Goal: Communication & Community: Answer question/provide support

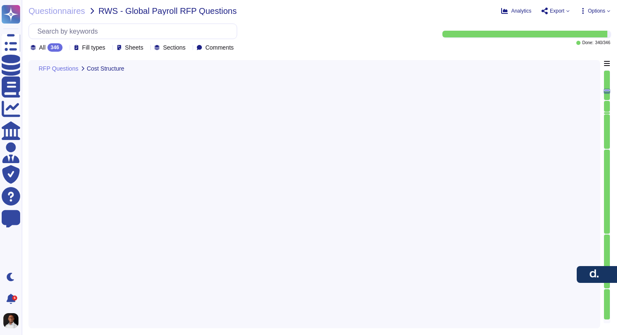
type textarea "[PERSON_NAME] offers multiple methods for data migration tailored to client nee…"
type textarea "To set up integration with [PERSON_NAME], please follow these steps: 1. Identif…"
type textarea "The implementation teams are structured with specific roles to ensure a smooth …"
type textarea "The implementation will be led by a dedicated Onboarding Manager, who will serv…"
type textarea "[PERSON_NAME] ensures alignment between local and global requirements during im…"
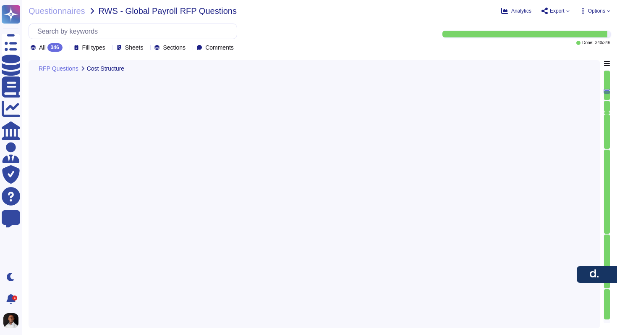
scroll to position [1, 0]
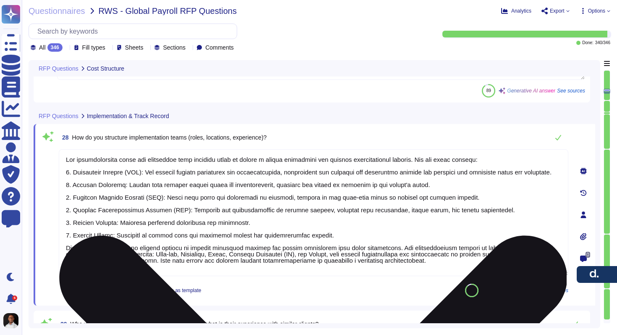
click at [294, 225] on textarea at bounding box center [314, 212] width 510 height 127
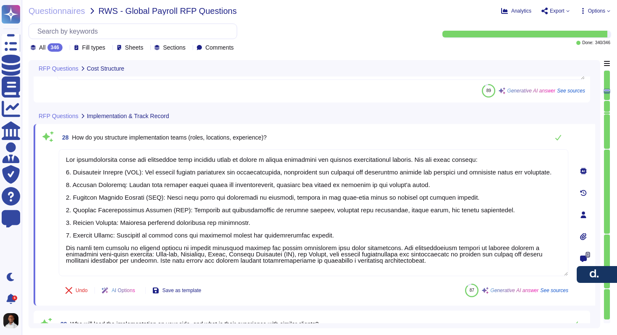
click at [325, 126] on div "28 How do you structure implementation teams (roles, locations, experience)? Un…" at bounding box center [315, 214] width 562 height 181
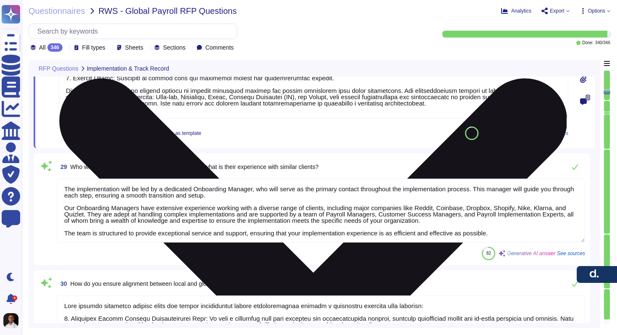
type textarea "[PERSON_NAME] provides comprehensive support for change management, which inclu…"
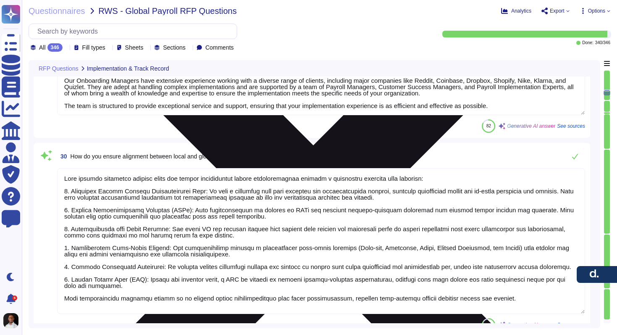
scroll to position [3641, 0]
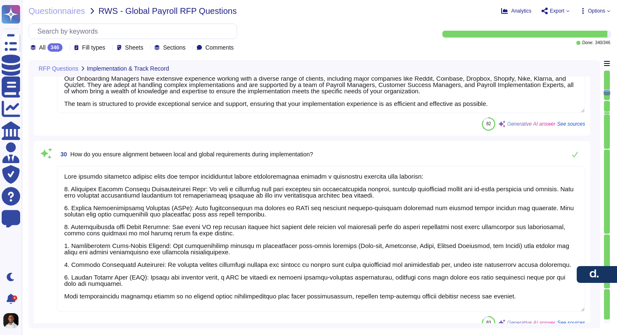
drag, startPoint x: 131, startPoint y: 289, endPoint x: 96, endPoint y: 173, distance: 121.1
click at [96, 173] on textarea at bounding box center [321, 239] width 528 height 146
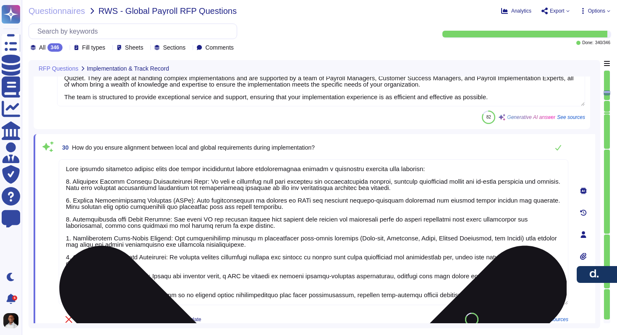
click at [171, 202] on textarea at bounding box center [314, 232] width 510 height 146
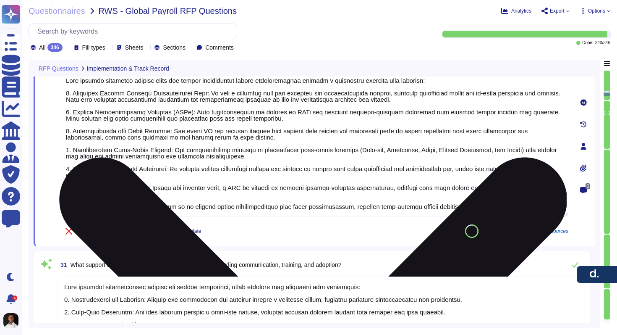
type textarea "[PERSON_NAME] employs a structured approach to managing risk during the impleme…"
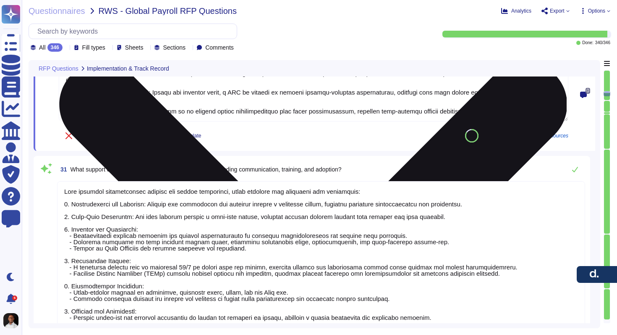
scroll to position [3837, 0]
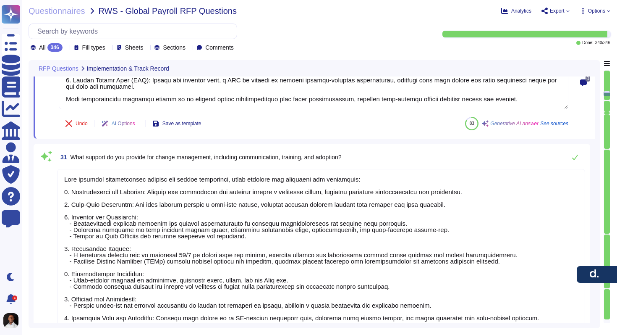
click at [334, 131] on div "Undo AI Options Save as template 83 Generative AI answer See sources" at bounding box center [314, 123] width 510 height 20
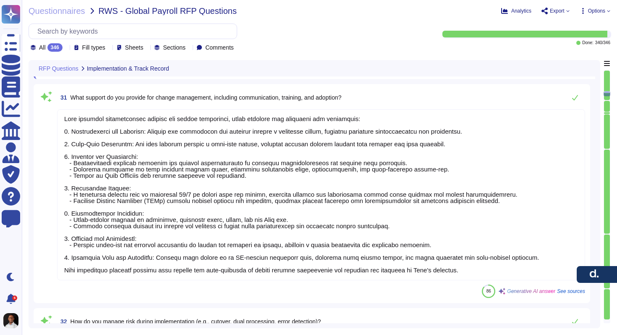
scroll to position [3904, 0]
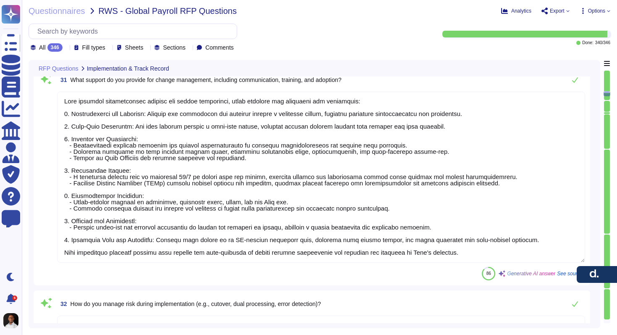
type textarea "The implementation plan for [PERSON_NAME] Global Payroll typically includes the…"
drag, startPoint x: 256, startPoint y: 161, endPoint x: 59, endPoint y: 147, distance: 197.4
click at [59, 147] on textarea at bounding box center [321, 177] width 528 height 171
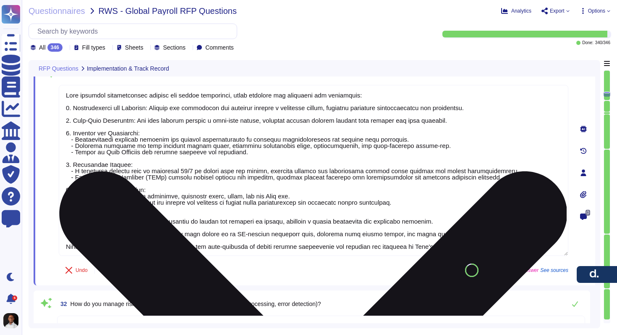
click at [184, 134] on textarea at bounding box center [314, 170] width 510 height 171
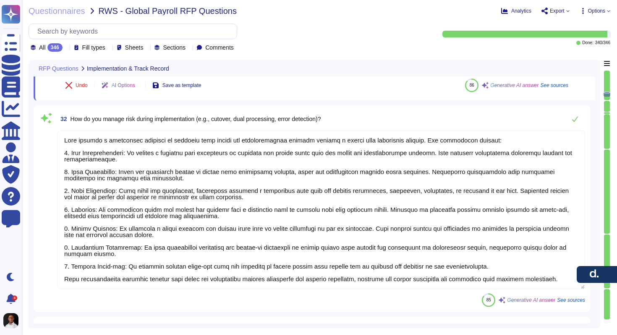
scroll to position [4089, 0]
drag, startPoint x: 501, startPoint y: 266, endPoint x: 55, endPoint y: 267, distance: 445.9
click at [55, 267] on div "32 How do you manage risk during implementation (e.g., cutover, dual processing…" at bounding box center [312, 208] width 547 height 196
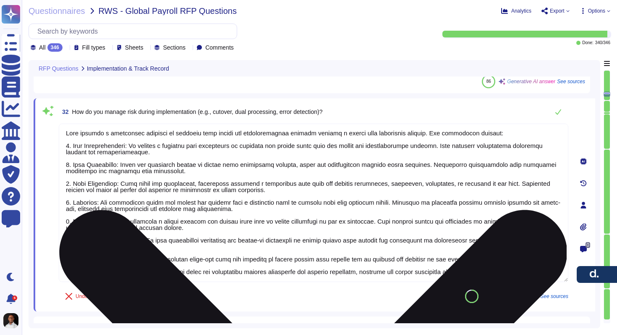
click at [286, 123] on textarea at bounding box center [314, 202] width 510 height 158
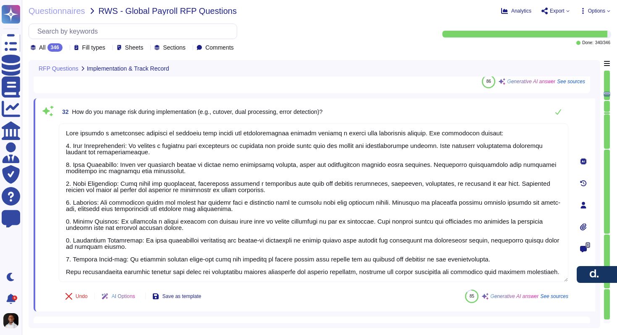
click at [321, 101] on div "32 How do you manage risk during implementation (e.g., cutover, dual processing…" at bounding box center [315, 204] width 562 height 213
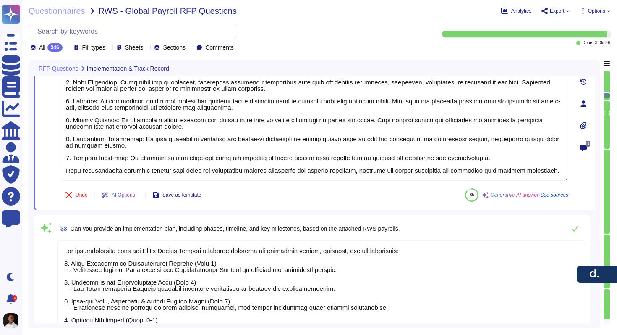
scroll to position [4229, 0]
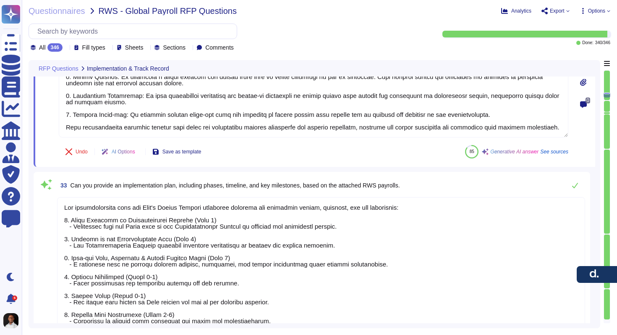
type textarea "[PERSON_NAME] overall approach to payroll testing during implementation is stru…"
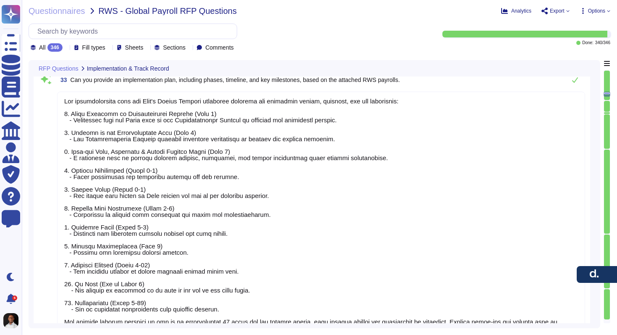
scroll to position [4014, 0]
type textarea "[PERSON_NAME] ensures alignment between local and global requirements during im…"
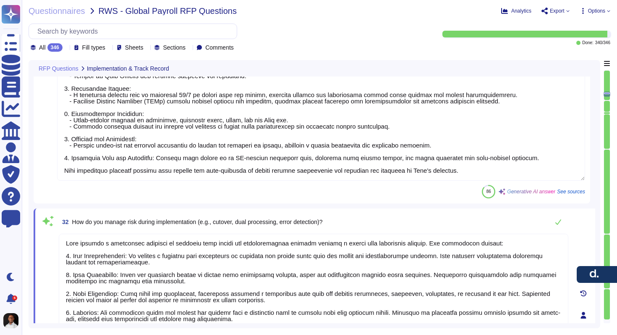
scroll to position [3982, 0]
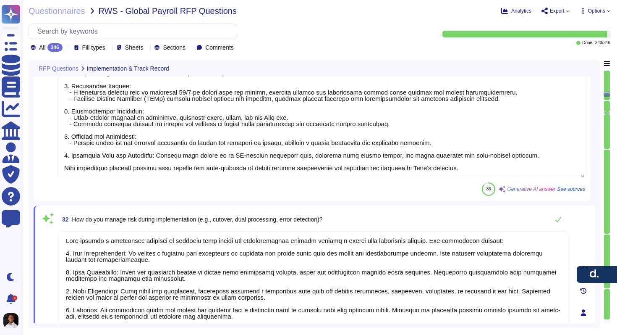
click at [365, 223] on div "32 How do you manage risk during implementation (e.g., cutover, dual processing…" at bounding box center [314, 219] width 510 height 17
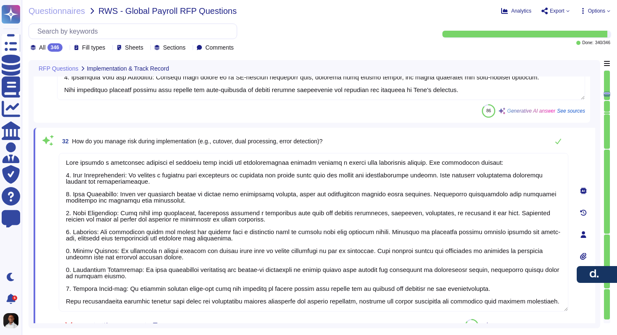
scroll to position [7, 0]
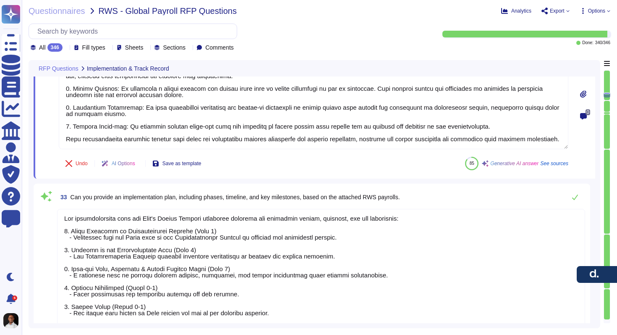
type textarea "[PERSON_NAME] overall approach to payroll testing during implementation is stru…"
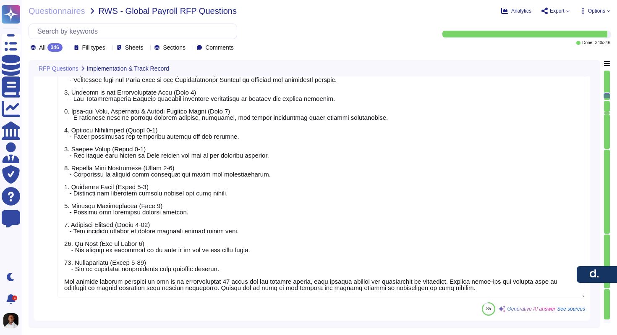
scroll to position [4377, 0]
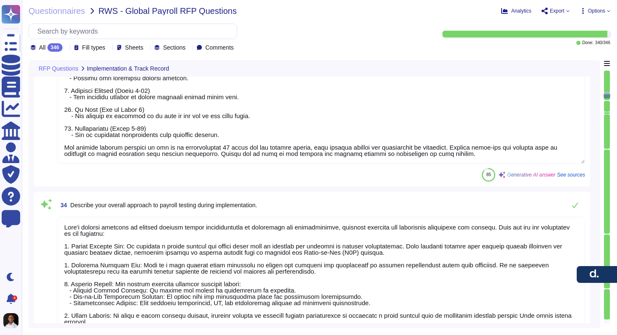
type textarea "Testing at [PERSON_NAME] is structured as follows: 1. Automated Testing: - We r…"
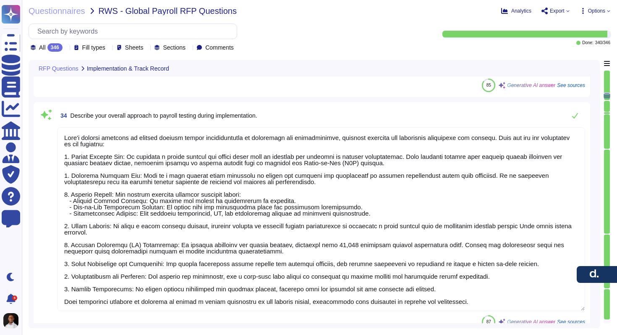
scroll to position [4638, 0]
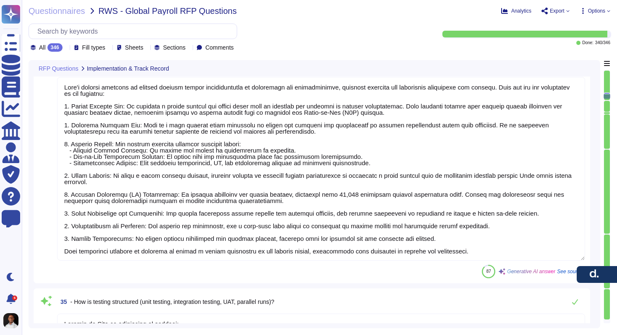
type textarea "The testing activities are conducted at the following phases of implementation:…"
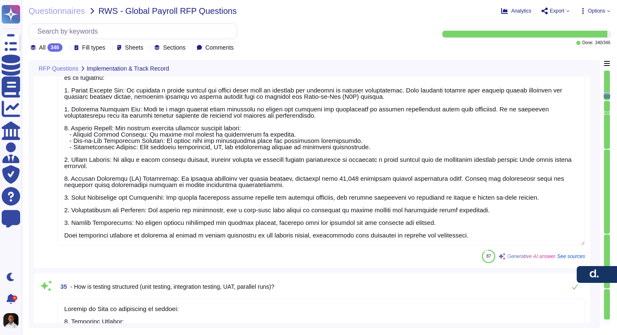
scroll to position [0, 0]
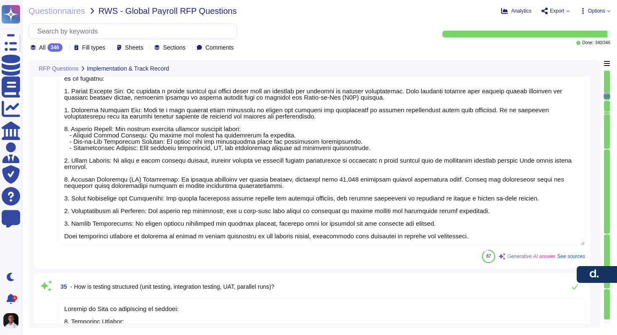
click at [149, 207] on textarea at bounding box center [321, 153] width 528 height 183
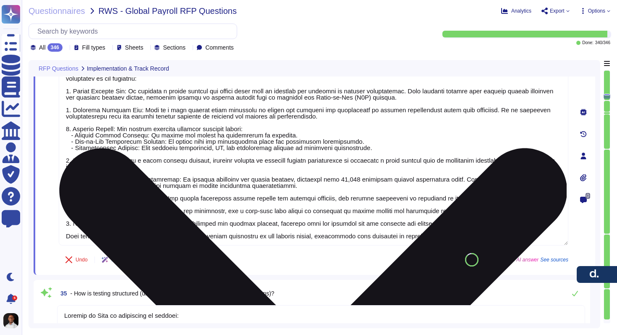
type textarea "The testing activities are conducted at the following phases of implementation:…"
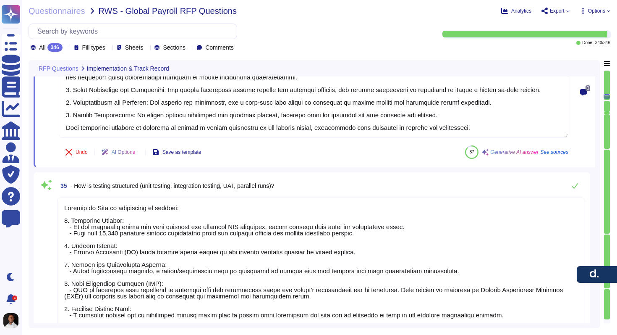
scroll to position [1, 0]
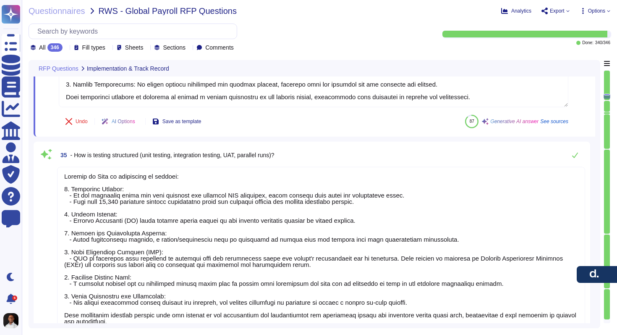
type textarea "Lo ipsumdol sit ametcons adi elitseddoeiu te incididunt utla etdolore magn aliq…"
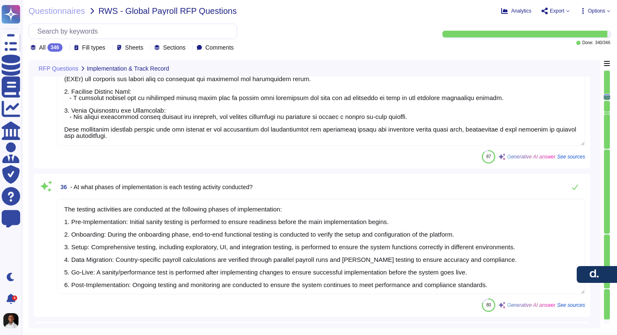
type textarea "Yes, after migration, we review the data to ensure it aligns with the local pay…"
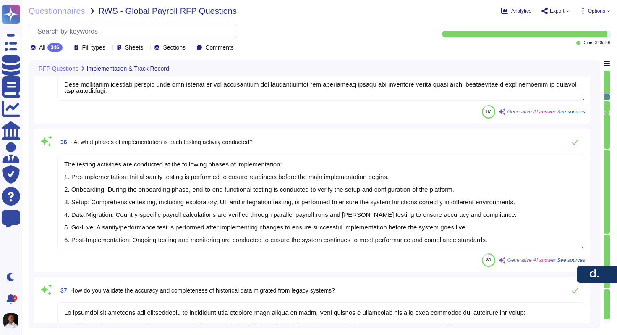
scroll to position [5020, 0]
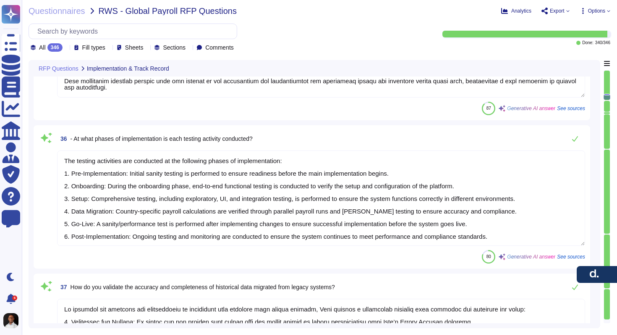
drag, startPoint x: 68, startPoint y: 157, endPoint x: 207, endPoint y: 233, distance: 158.4
click at [207, 233] on textarea "The testing activities are conducted at the following phases of implementation:…" at bounding box center [321, 197] width 528 height 95
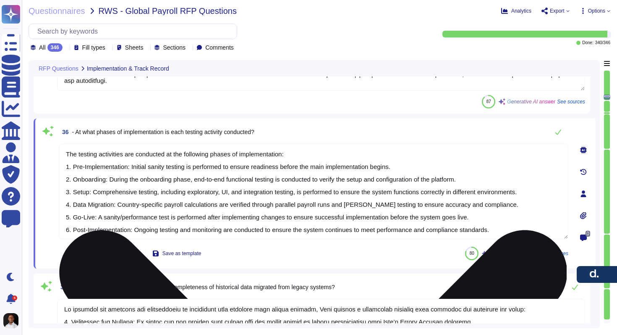
click at [166, 193] on textarea "The testing activities are conducted at the following phases of implementation:…" at bounding box center [314, 191] width 510 height 95
drag, startPoint x: 67, startPoint y: 152, endPoint x: 513, endPoint y: 238, distance: 454.1
click at [513, 238] on textarea "The testing activities are conducted at the following phases of implementation:…" at bounding box center [314, 191] width 510 height 95
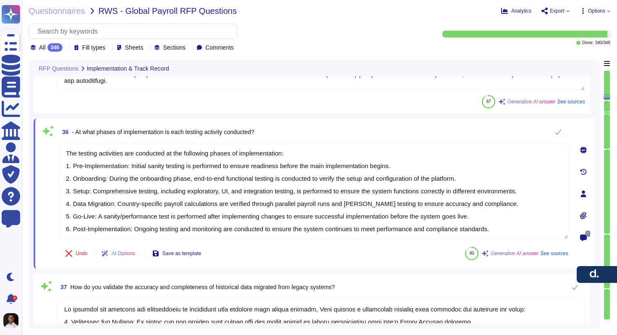
click at [300, 257] on div "Undo AI Options Save as template 80 Generative AI answer See sources" at bounding box center [314, 253] width 510 height 20
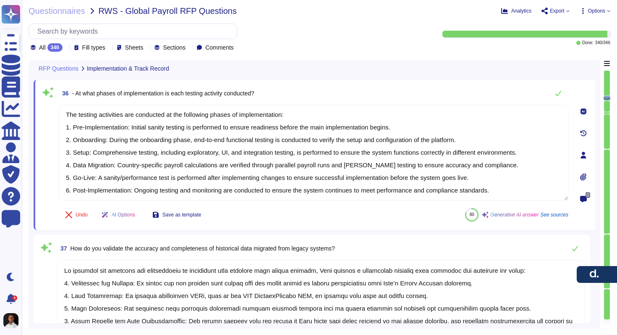
type textarea "[PERSON_NAME] employs a systematic approach to handle payroll discrepancies, wh…"
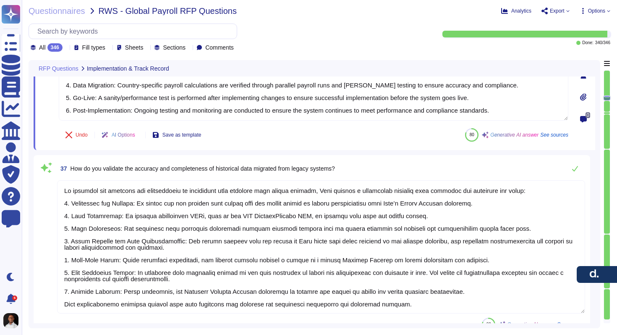
scroll to position [5151, 0]
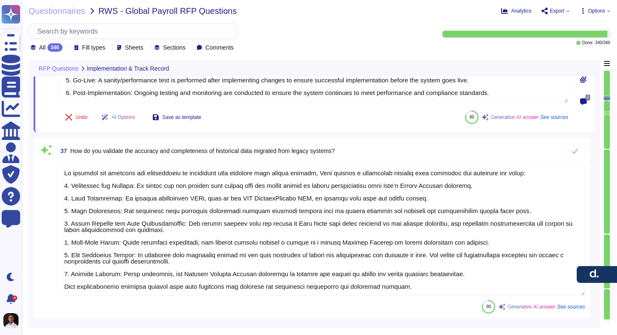
click at [218, 251] on textarea at bounding box center [321, 228] width 528 height 133
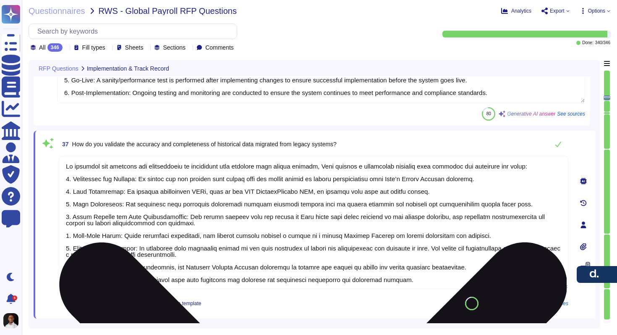
click at [269, 267] on textarea at bounding box center [314, 222] width 510 height 133
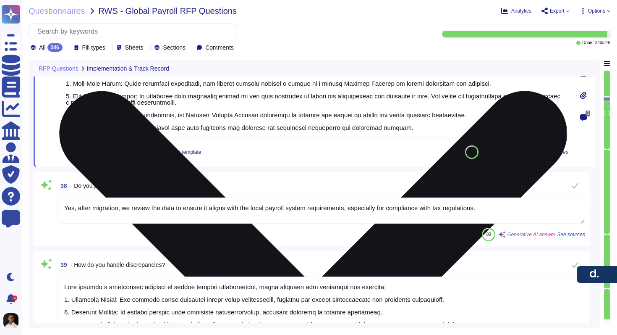
type textarea "Yes, [PERSON_NAME] provides templates and guidance for clients to prepare legac…"
type textarea "We typically recommend running one parallel payroll during implementation as pa…"
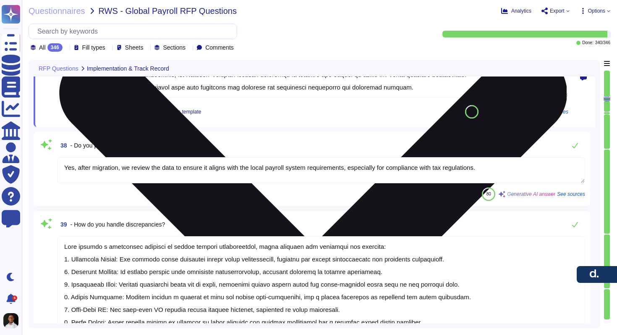
scroll to position [5341, 0]
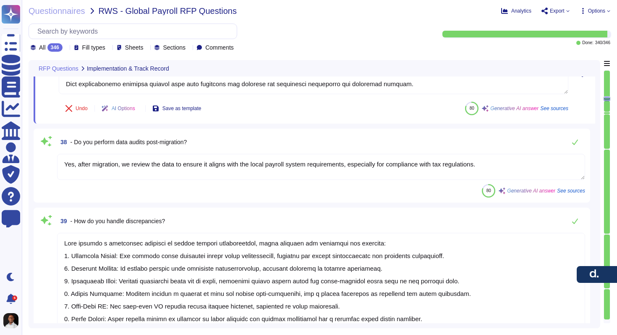
click at [253, 161] on textarea "Yes, after migration, we review the data to ensure it aligns with the local pay…" at bounding box center [321, 167] width 528 height 26
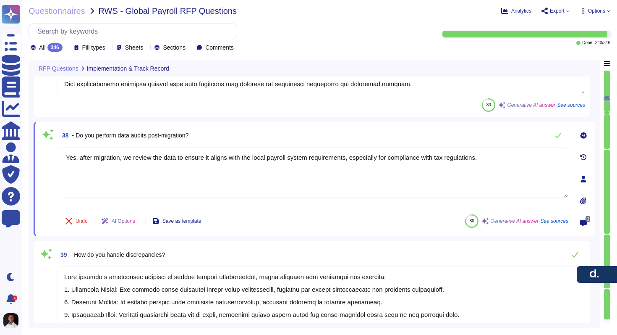
click at [267, 133] on div "38 - Do you perform data audits post-migration?" at bounding box center [314, 135] width 510 height 17
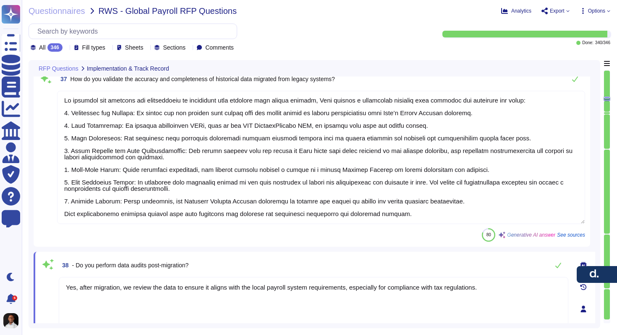
scroll to position [5212, 0]
type textarea "Testing at [PERSON_NAME] is structured as follows: 1. Automated Testing: - We r…"
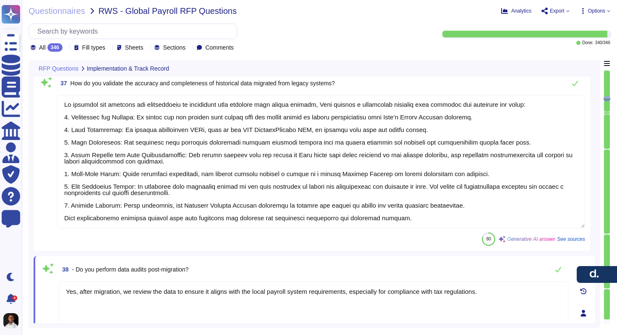
scroll to position [0, 0]
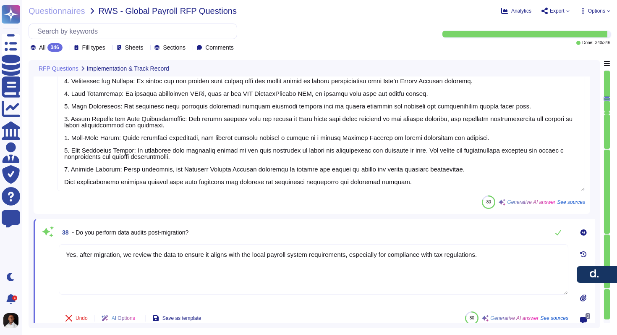
type textarea "Yes, [PERSON_NAME] provides templates and guidance for clients to prepare legac…"
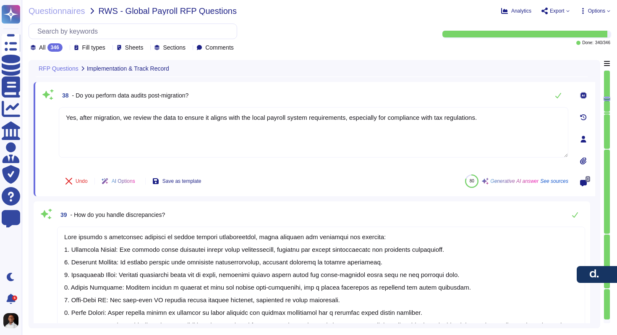
type textarea "We typically recommend running one parallel payroll during implementation as pa…"
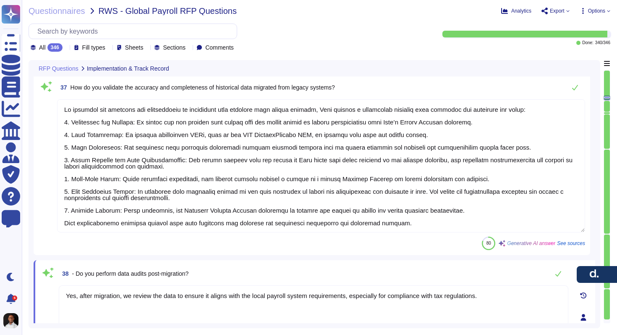
type textarea "Testing at [PERSON_NAME] is structured as follows: 1. Automated Testing: - We r…"
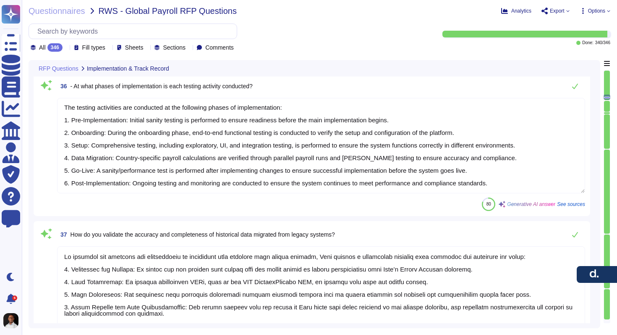
scroll to position [5043, 0]
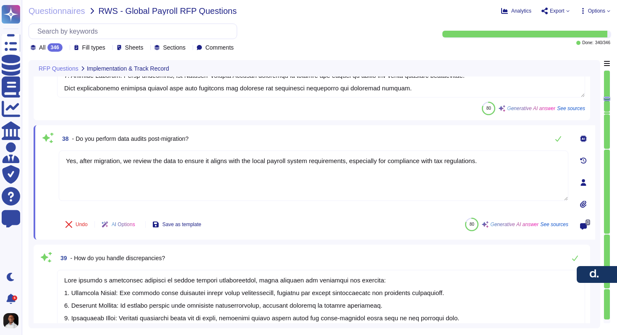
type textarea "Yes, [PERSON_NAME] provides templates and guidance for clients to prepare legac…"
type textarea "We typically recommend running one parallel payroll during implementation as pa…"
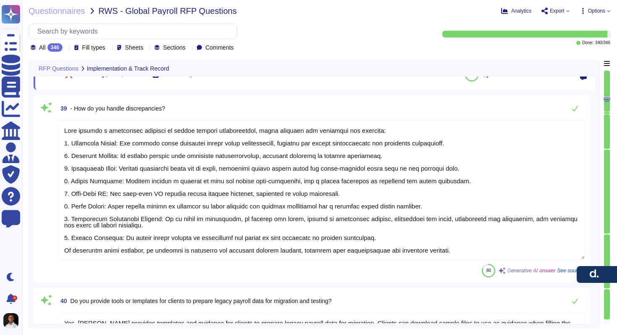
scroll to position [1, 0]
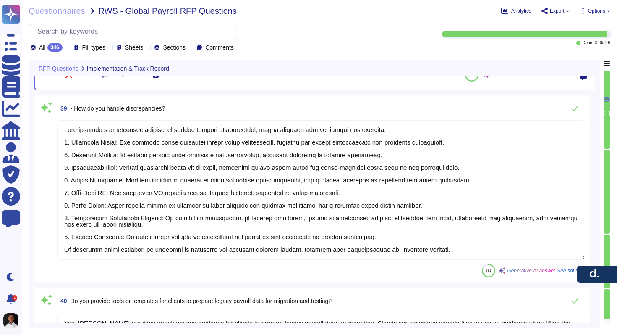
type textarea "Standard Process for Conducting Parallel Payroll Testing 1. Preparation Phase -…"
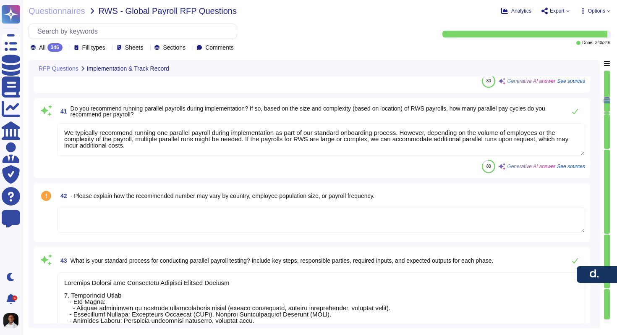
scroll to position [5758, 0]
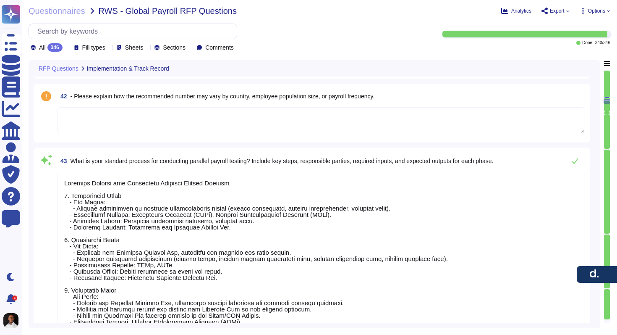
type textarea "During parallel testing, we compare the results from the legacy payroll system …"
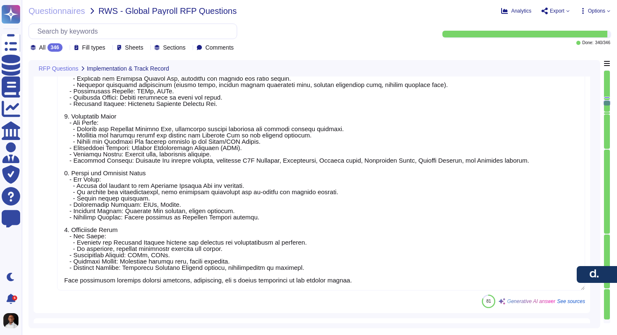
scroll to position [6022, 0]
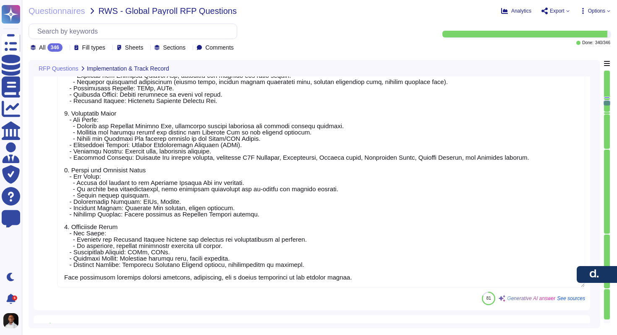
click at [198, 255] on textarea at bounding box center [321, 142] width 528 height 291
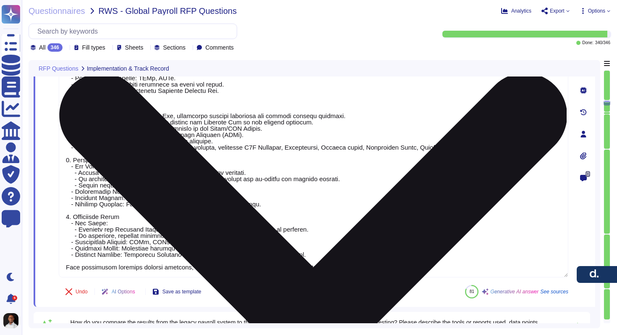
type textarea "During parallel testing, we compare the results from the legacy payroll system …"
click at [199, 242] on textarea at bounding box center [314, 132] width 510 height 291
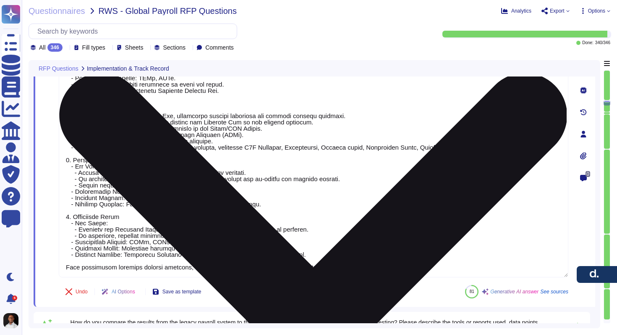
click at [172, 251] on textarea at bounding box center [314, 132] width 510 height 291
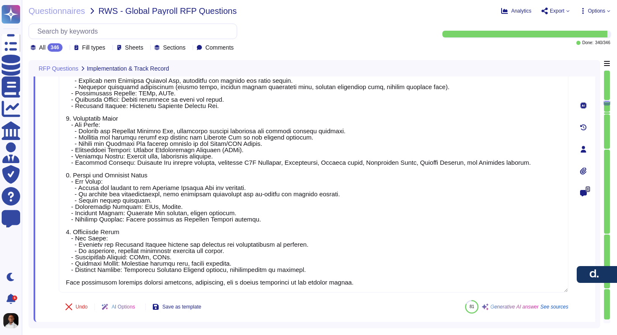
scroll to position [5991, 0]
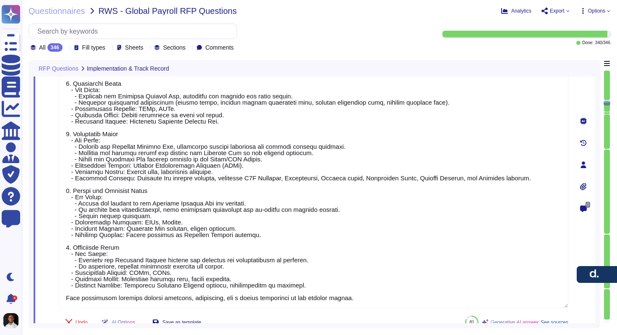
drag, startPoint x: 324, startPoint y: 254, endPoint x: 106, endPoint y: 62, distance: 290.6
click at [106, 62] on div "RFP Questions Implementation & Track Record 41 Do you recommend running paralle…" at bounding box center [315, 191] width 562 height 263
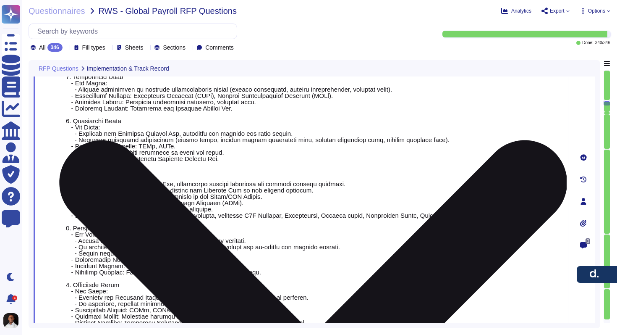
scroll to position [5881, 0]
type textarea "Yes, [PERSON_NAME] provides templates and guidance for clients to prepare legac…"
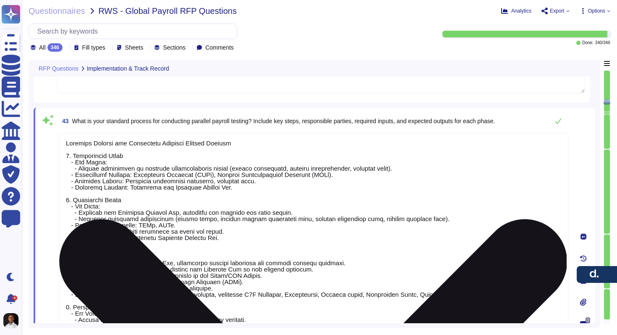
click at [111, 168] on textarea at bounding box center [314, 278] width 510 height 291
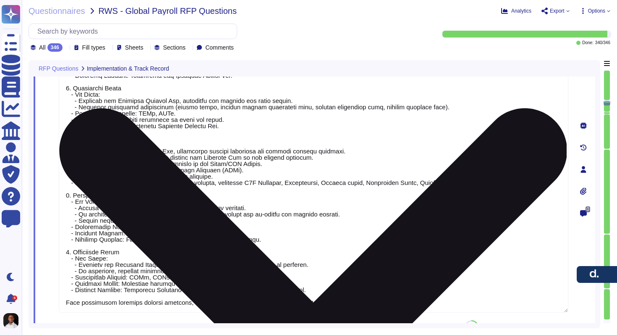
scroll to position [6036, 0]
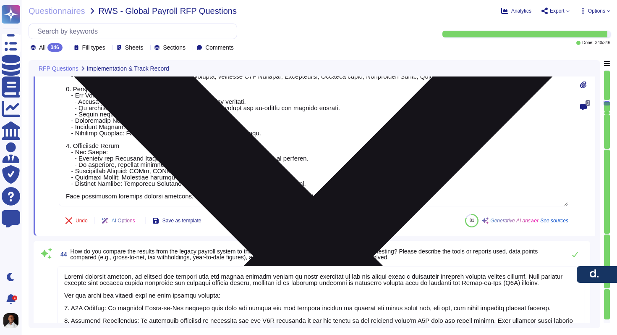
type textarea "Issues identified during testing are tracked and managed through a structured p…"
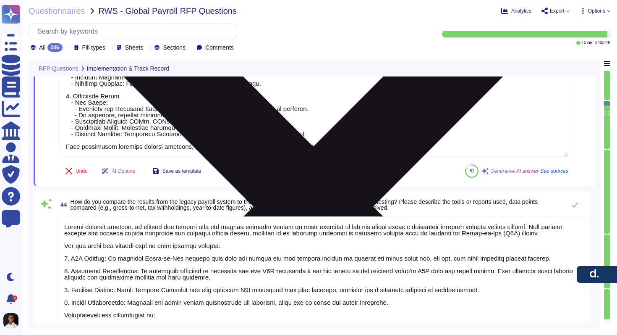
scroll to position [6156, 0]
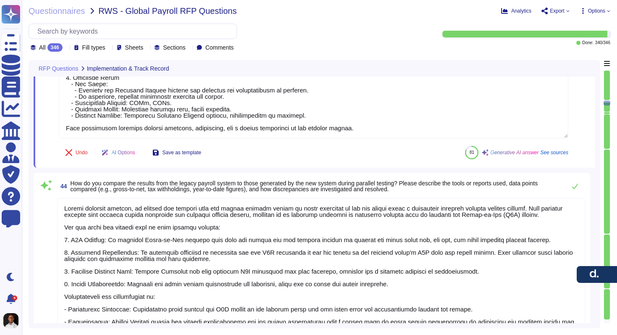
click at [182, 225] on textarea at bounding box center [321, 280] width 528 height 165
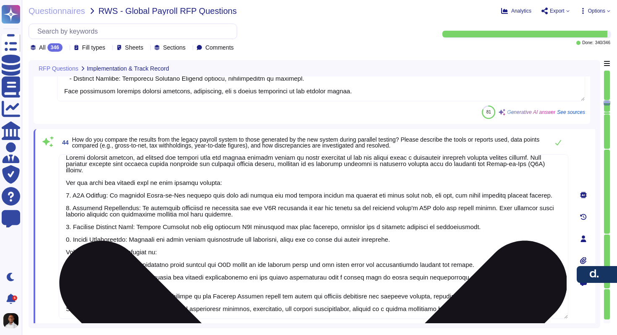
scroll to position [6195, 0]
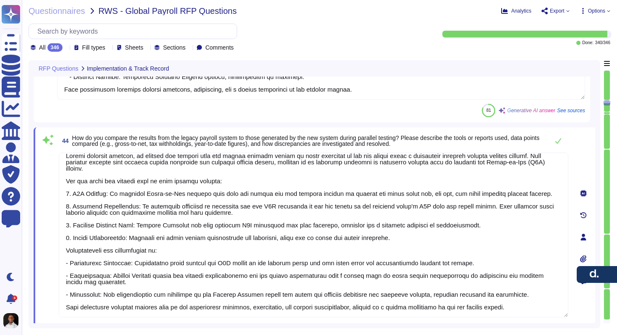
click at [287, 137] on span "How do you compare the results from the legacy payroll system to those generate…" at bounding box center [306, 140] width 468 height 13
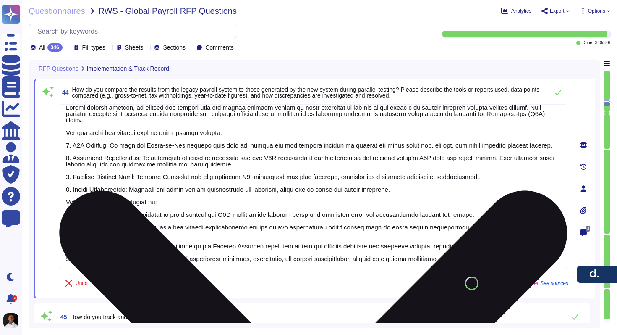
type textarea "Yes, there is a formal defect tracking tool. Bugs are reported in a bug trackin…"
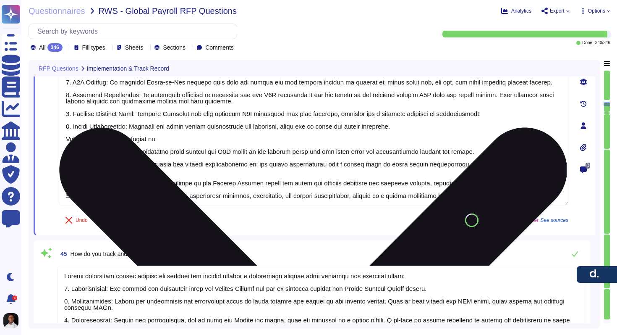
type textarea "Testing issues are prioritized and resolved through a structured approach that …"
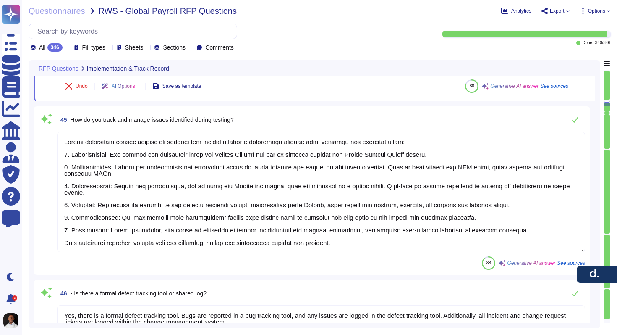
scroll to position [1, 0]
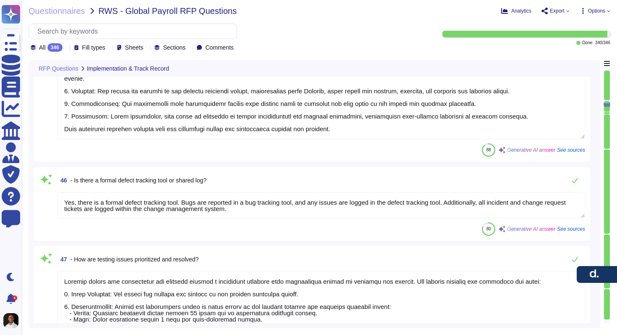
type textarea "Yes, sample reports have been shared for reference. [PERSON_NAME] generates rep…"
type textarea "The User Acceptance Testing (UAT) process at [PERSON_NAME] is structured to ens…"
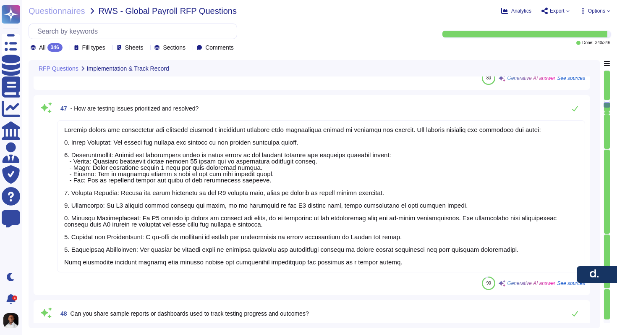
scroll to position [6694, 0]
click at [196, 228] on textarea at bounding box center [321, 196] width 528 height 152
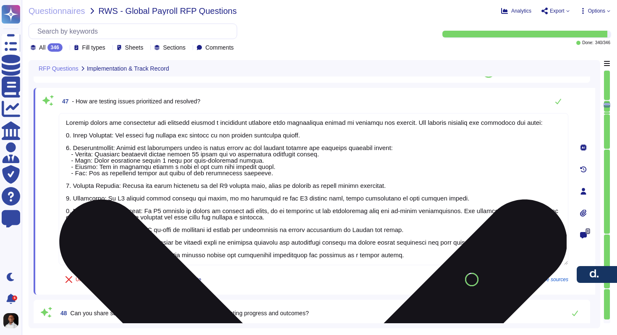
scroll to position [0, 0]
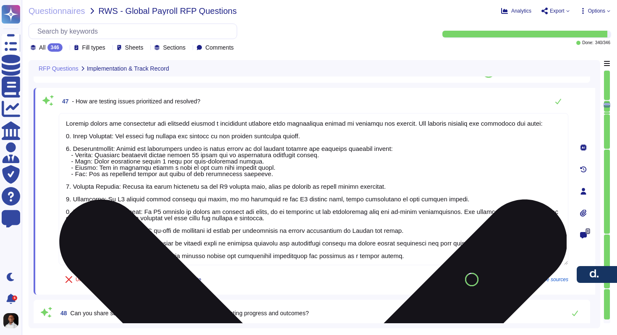
click at [316, 168] on textarea at bounding box center [314, 189] width 510 height 152
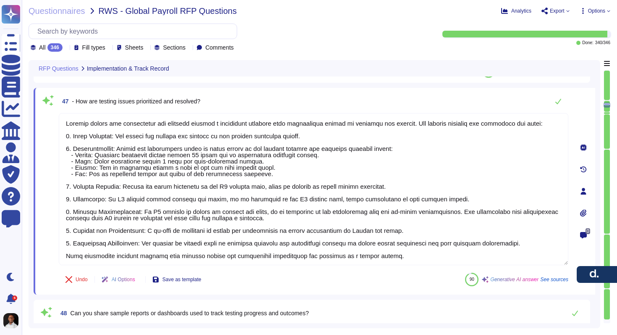
click at [357, 78] on div "46 - Is there a formal defect tracking tool or shared log? Yes, there is a form…" at bounding box center [312, 46] width 557 height 74
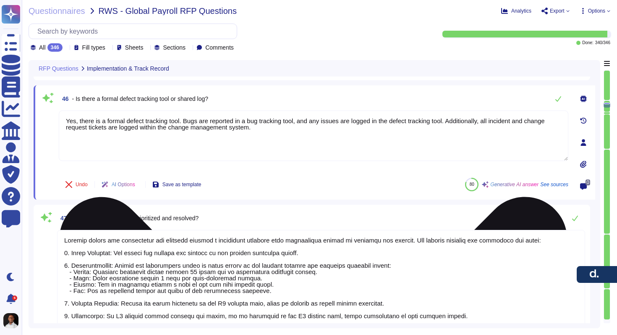
type textarea "The User Acceptance Testing (UAT) process at [PERSON_NAME] is structured to ens…"
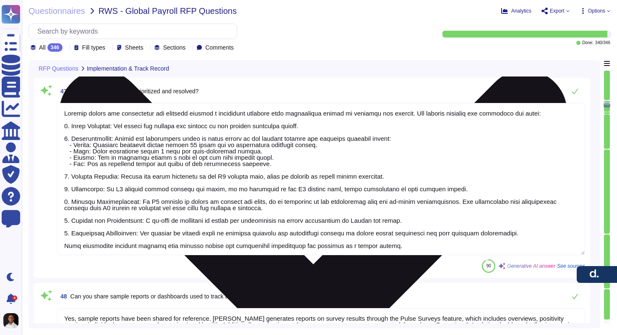
scroll to position [1, 0]
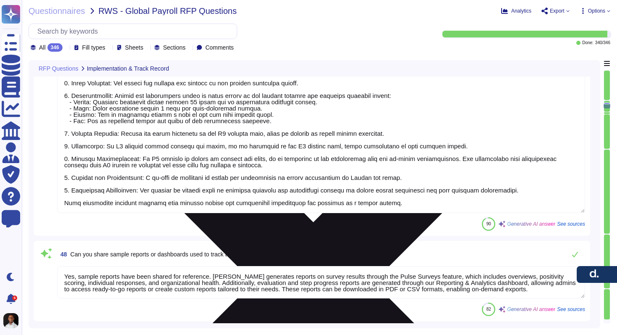
type textarea "The Onboarding team."
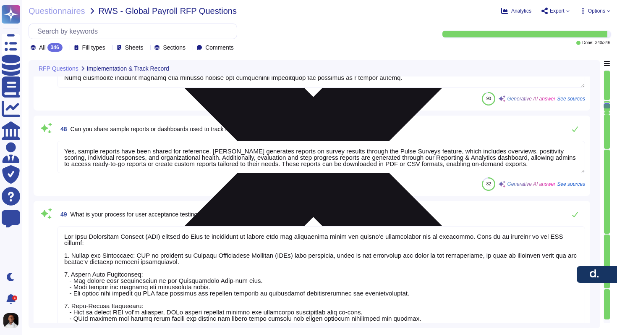
type textarea "The User Acceptance Testing (UAT) process at [PERSON_NAME] is designed to ensur…"
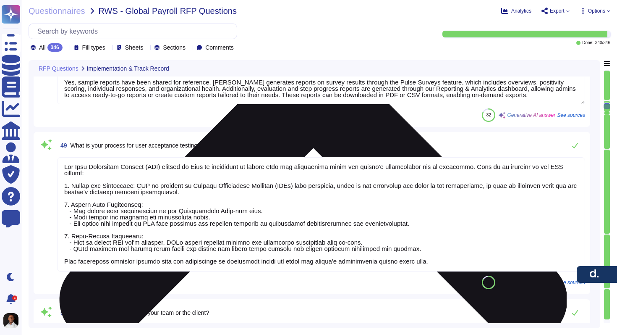
scroll to position [6972, 0]
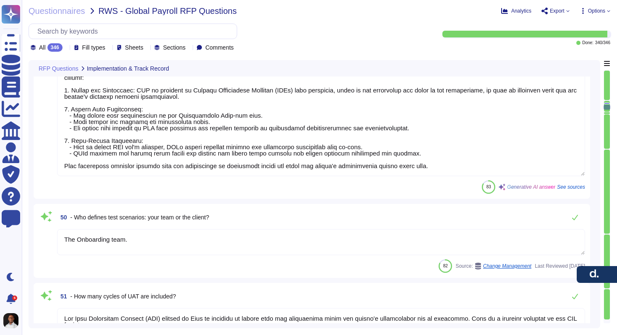
type textarea "The implementation team plays a crucial role in supporting User Acceptance Test…"
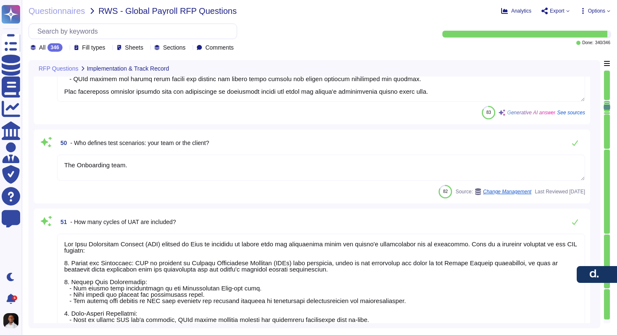
type textarea "Yes, [PERSON_NAME] offers pre-filled templates for automating various HR proces…"
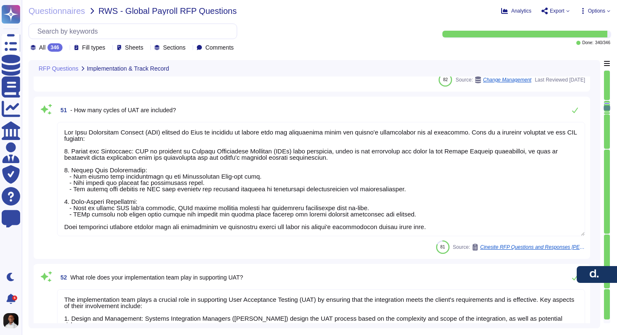
type textarea "The User Acceptance Testing (UAT) process at [PERSON_NAME] is designed to be ta…"
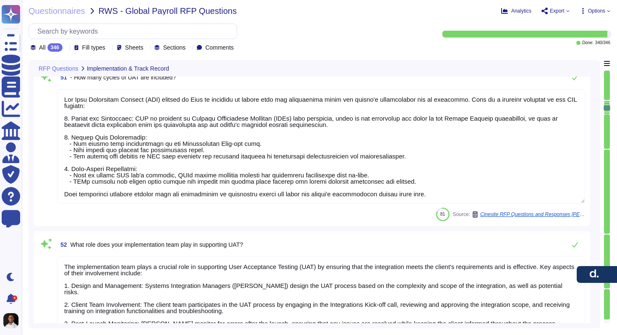
scroll to position [1, 0]
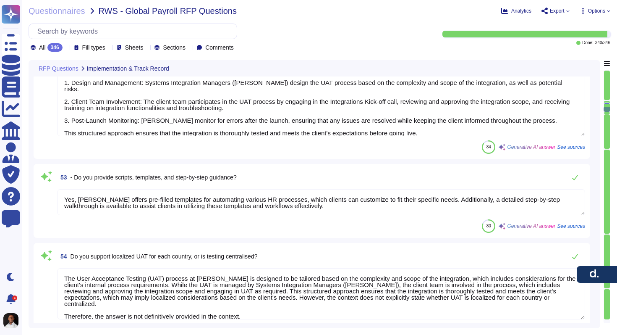
type textarea "[PERSON_NAME] handles region-specific compliance testing through a structured a…"
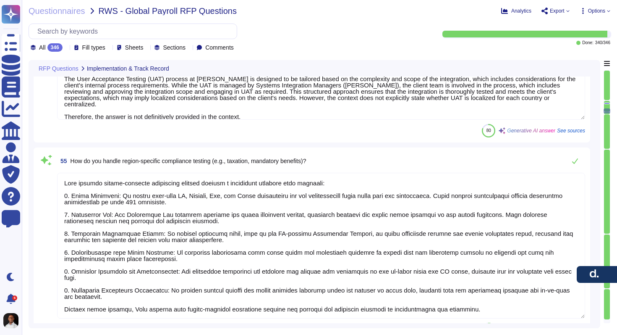
type textarea "Confidential."
type textarea "Being a privately held company, we do not share this information externally."
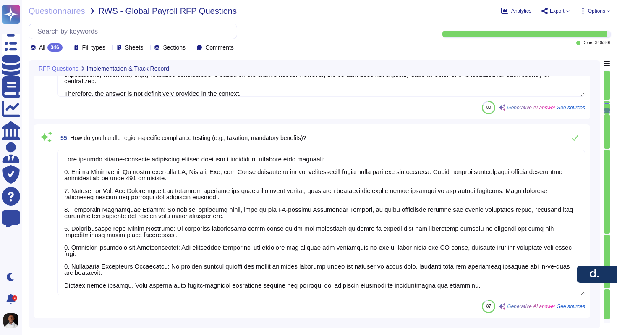
type textarea "[PERSON_NAME] employs over 7000 employees globally."
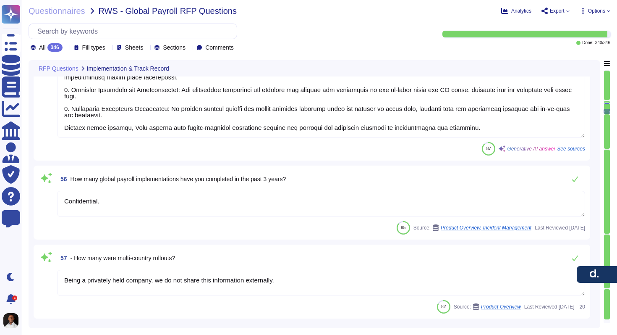
type textarea "To be answered by Sales"
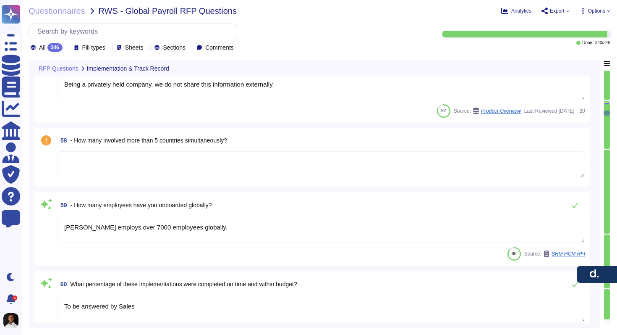
type textarea "It's available to all countries except [GEOGRAPHIC_DATA], [GEOGRAPHIC_DATA], [G…"
type textarea "Yes, we have case studies detailing successful global payroll implementations f…"
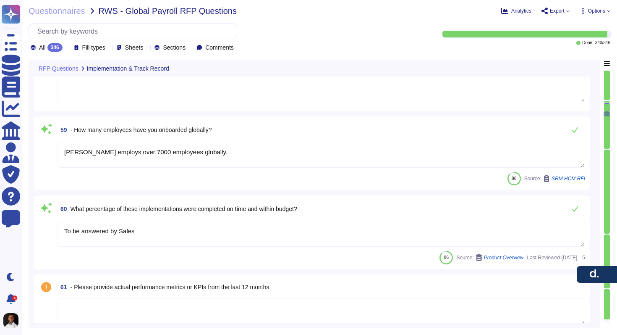
type textarea "Immediately post-implementation, [PERSON_NAME] provides comprehensive support t…"
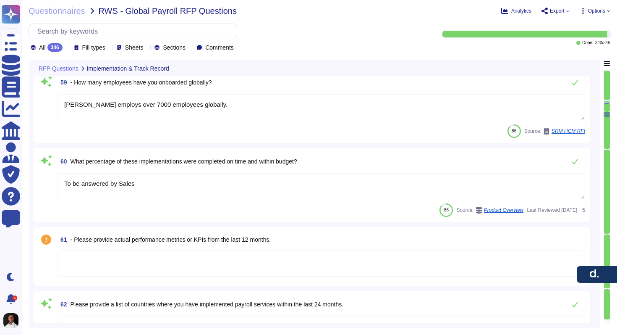
type textarea "To ensure continuity between the implementation team and the ongoing support/ac…"
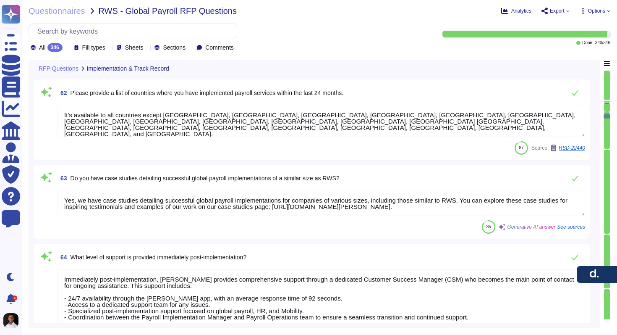
type textarea "It ensures that all necessary steps, from sales handover to go-live, are comple…"
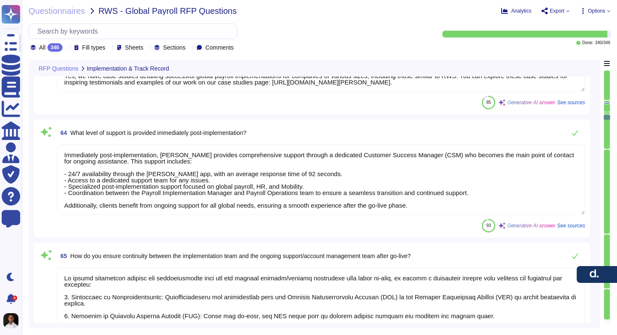
type textarea "We have learned several key lessons from past implementations that have signifi…"
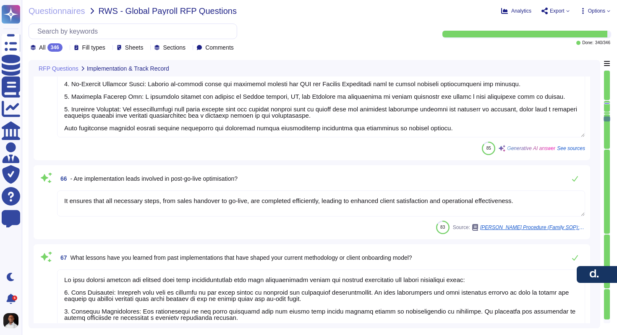
type textarea "Our approach for continuous improvement following implementation includes sever…"
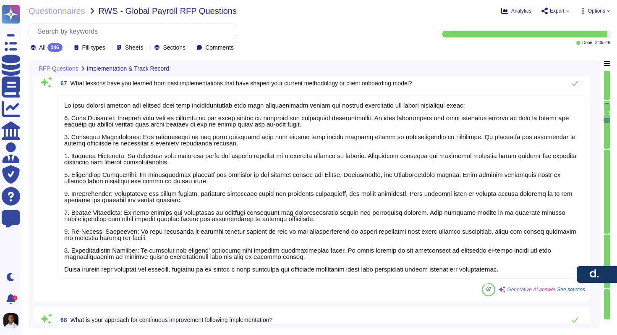
type textarea "Yes, [PERSON_NAME] provides specialized post-implementation support through a d…"
type textarea "[PERSON_NAME] provides payroll services in the following countries: Direct Serv…"
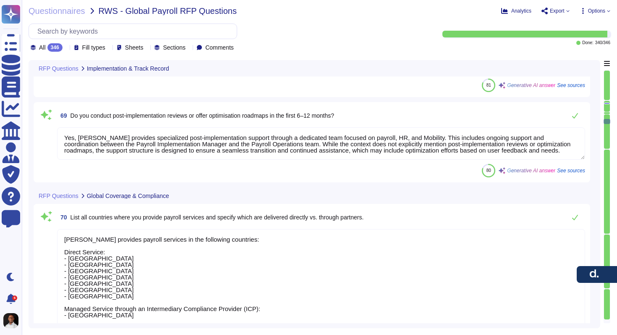
scroll to position [9344, 0]
type textarea "Yes, [PERSON_NAME] does not offer services in the following countries: [GEOGRAP…"
type textarea "100 different countries. 24 time zones"
type textarea "To support clients expanding into new countries where payroll has not been impl…"
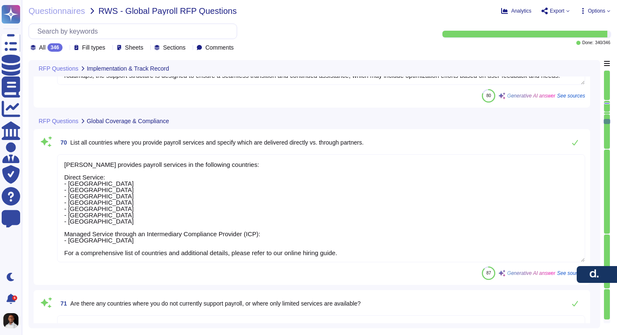
scroll to position [1, 0]
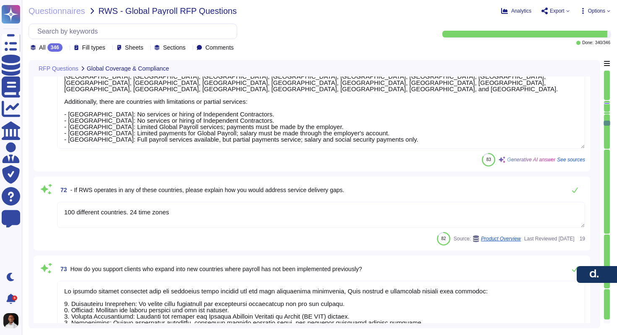
type textarea "Onboarding time varies by country, but typically ranges between a few hours and…"
type textarea "[PERSON_NAME] ensures local regulatory compliance in each country through a com…"
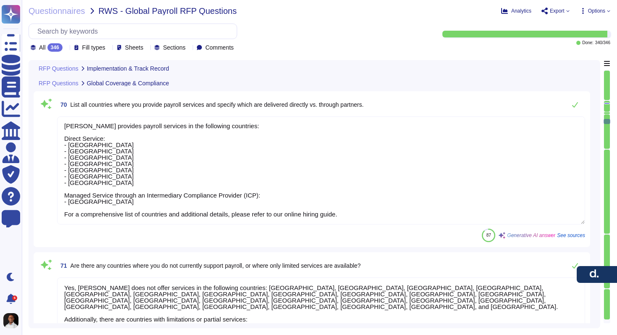
scroll to position [0, 0]
type textarea "Our approach for continuous improvement following implementation includes sever…"
type textarea "Yes, [PERSON_NAME] provides specialized post-implementation support through a d…"
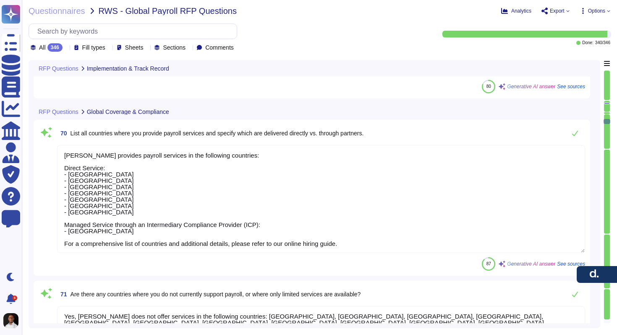
scroll to position [1, 0]
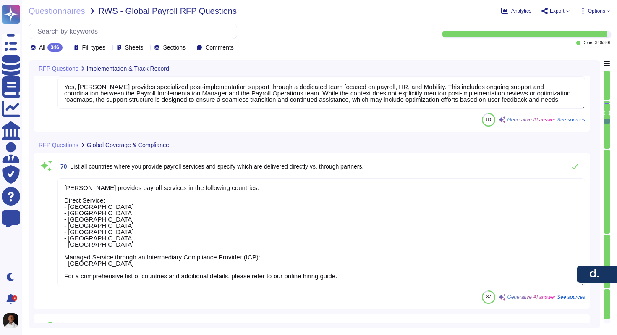
type textarea "Our approach for continuous improvement following implementation includes sever…"
type textarea "Yes, [PERSON_NAME] provides specialized post-implementation support through a d…"
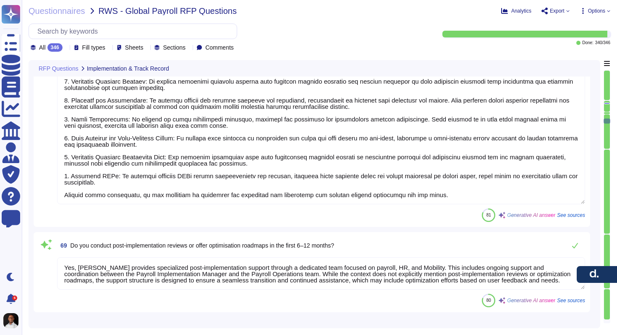
type textarea "We have learned several key lessons from past implementations that have signifi…"
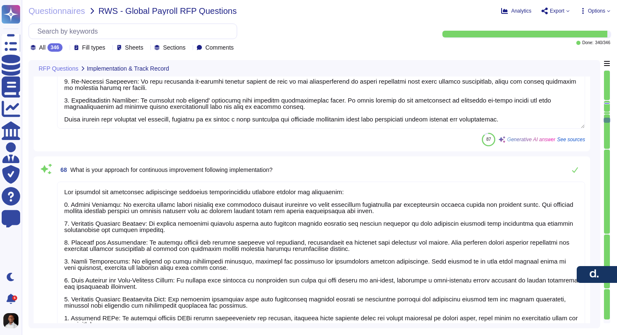
type textarea "It ensures that all necessary steps, from sales handover to go-live, are comple…"
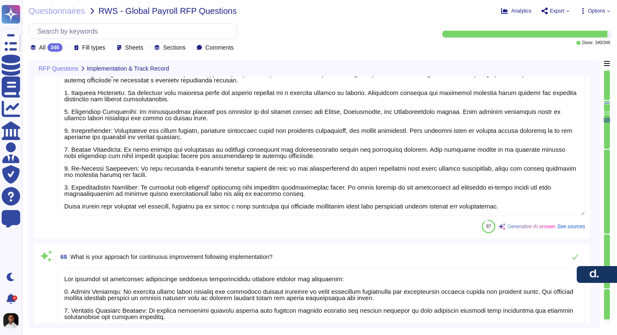
type textarea "To ensure continuity between the implementation team and the ongoing support/ac…"
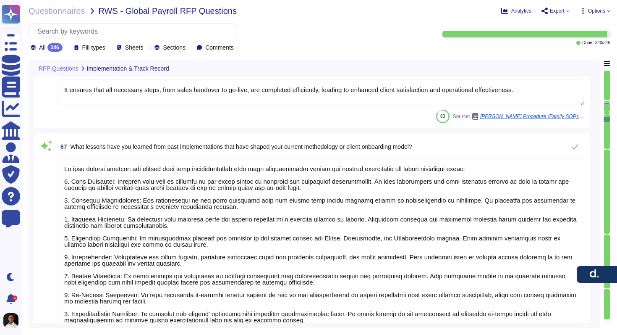
scroll to position [8798, 0]
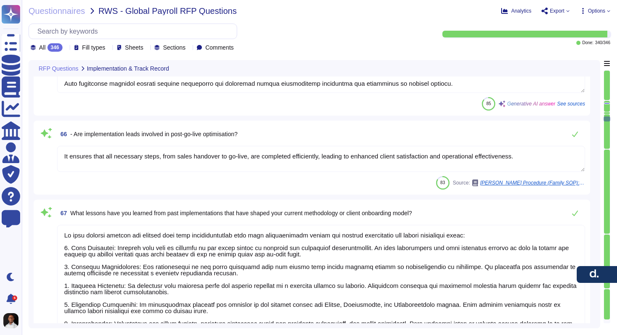
type textarea "Immediately post-implementation, [PERSON_NAME] provides comprehensive support t…"
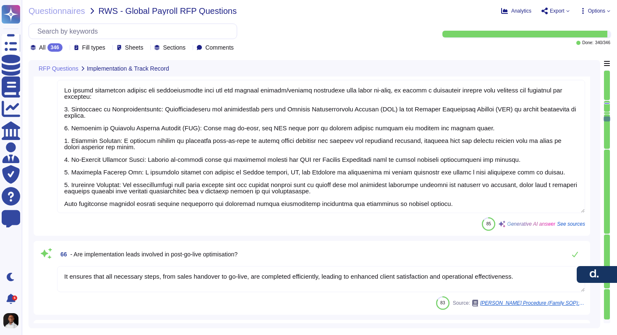
type textarea "Yes, we have case studies detailing successful global payroll implementations f…"
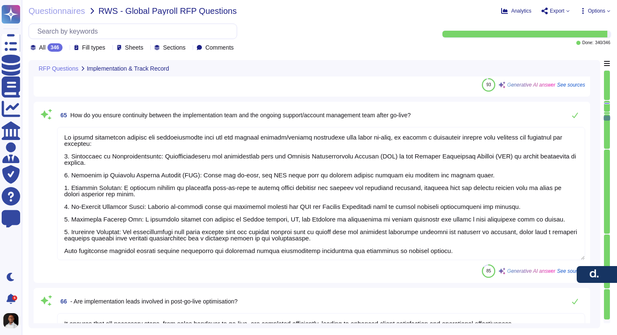
scroll to position [8547, 0]
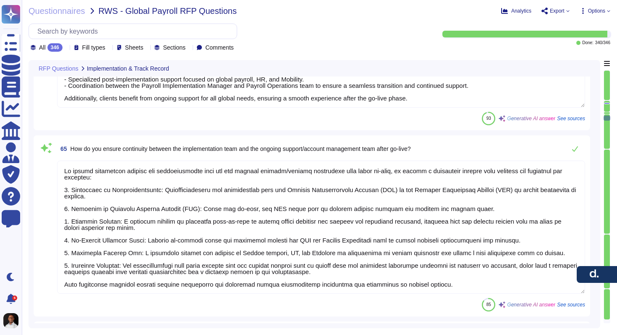
type textarea "It's available to all countries except [GEOGRAPHIC_DATA], [GEOGRAPHIC_DATA], [G…"
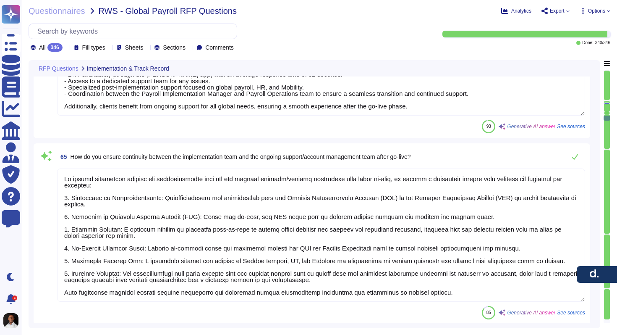
scroll to position [8536, 0]
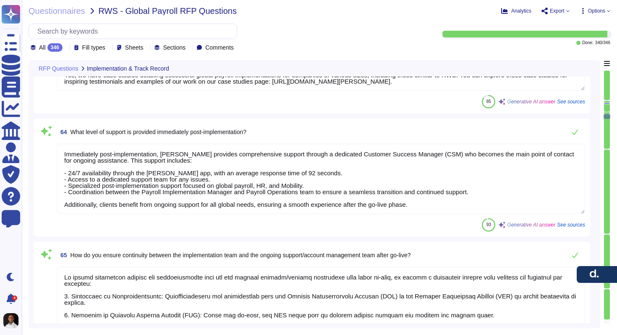
type textarea "To be answered by Sales"
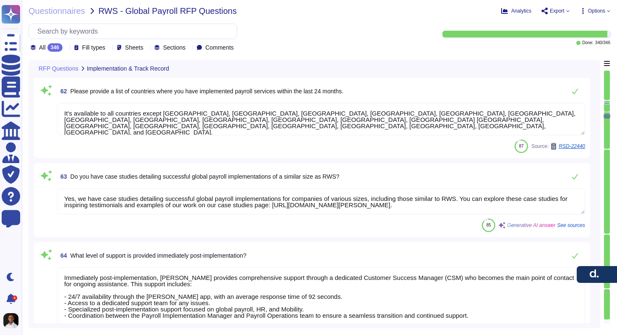
type textarea "[PERSON_NAME] employs over 7000 employees globally."
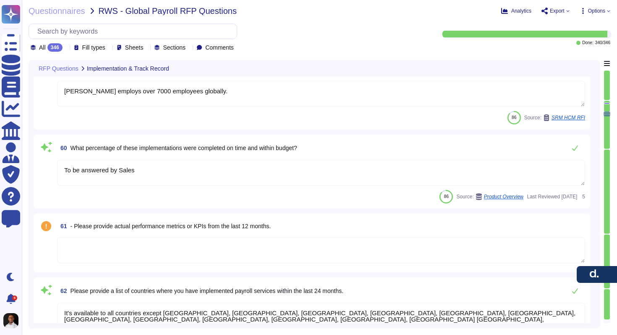
type textarea "Confidential."
type textarea "Being a privately held company, we do not share this information externally."
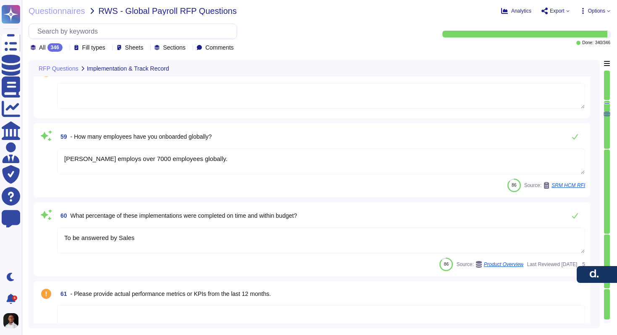
scroll to position [8033, 0]
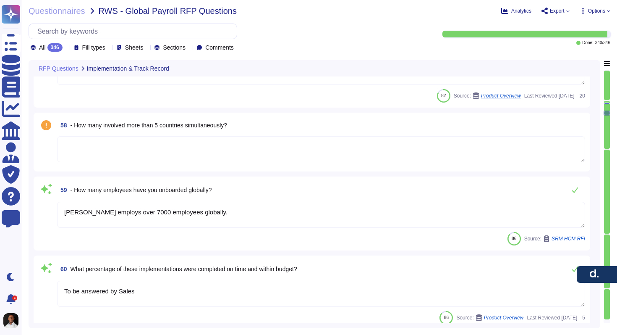
type textarea "[PERSON_NAME] handles region-specific compliance testing through a structured a…"
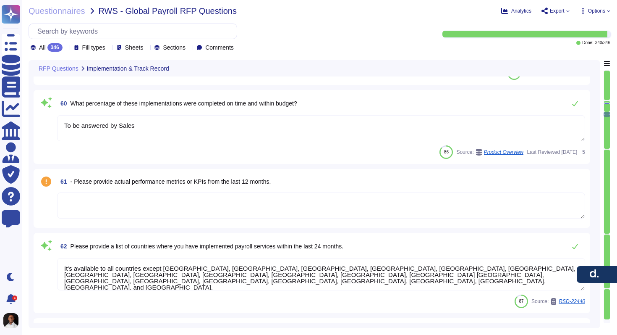
type textarea "To ensure continuity between the implementation team and the ongoing support/ac…"
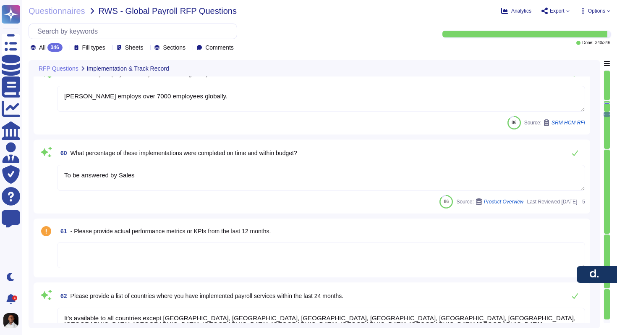
type textarea "Confidential."
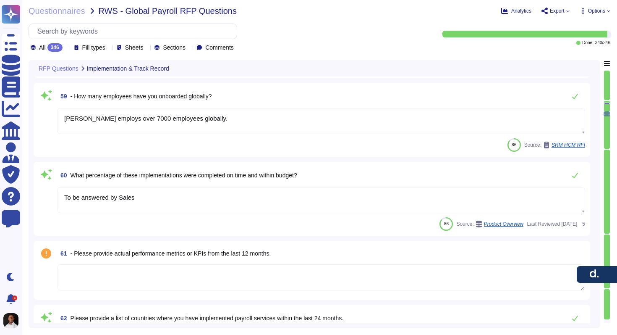
scroll to position [8121, 0]
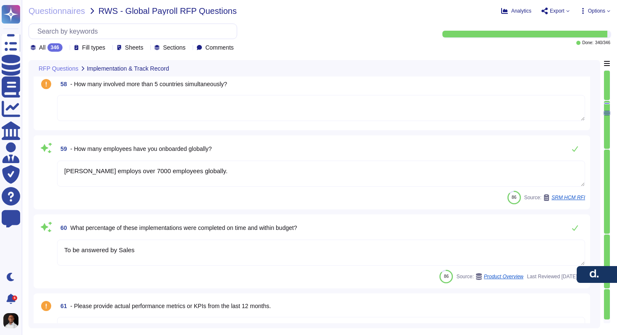
type textarea "[PERSON_NAME] handles region-specific compliance testing through a structured a…"
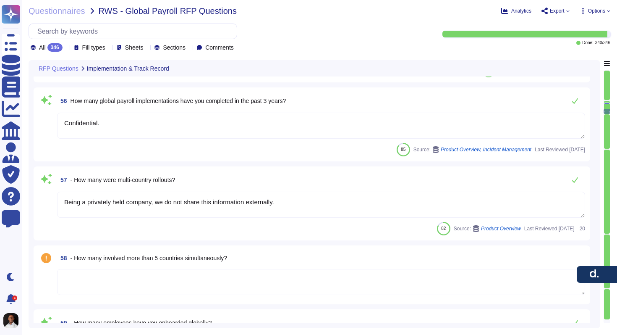
scroll to position [7899, 0]
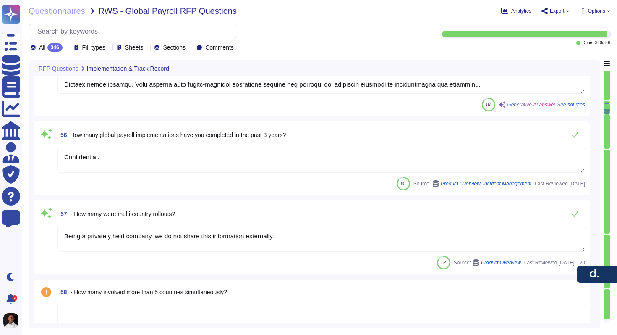
type textarea "The User Acceptance Testing (UAT) process at [PERSON_NAME] is designed to be ta…"
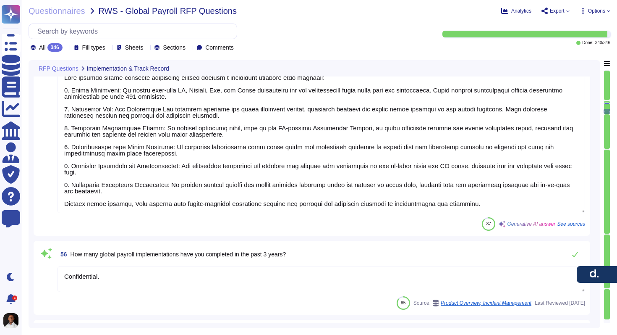
type textarea "Yes, [PERSON_NAME] offers pre-filled templates for automating various HR proces…"
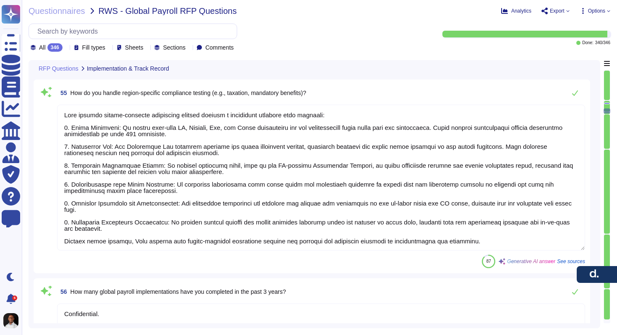
type textarea "The implementation team plays a crucial role in supporting User Acceptance Test…"
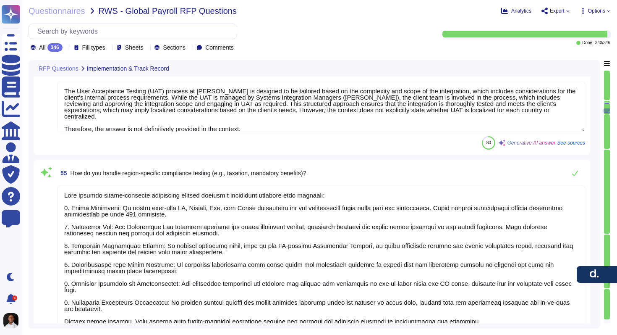
scroll to position [7644, 0]
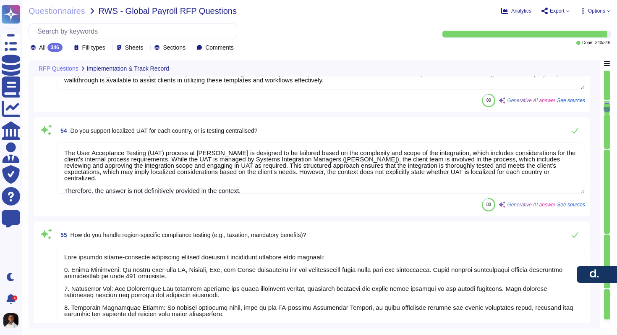
type textarea "The User Acceptance Testing (UAT) process at [PERSON_NAME] is designed to ensur…"
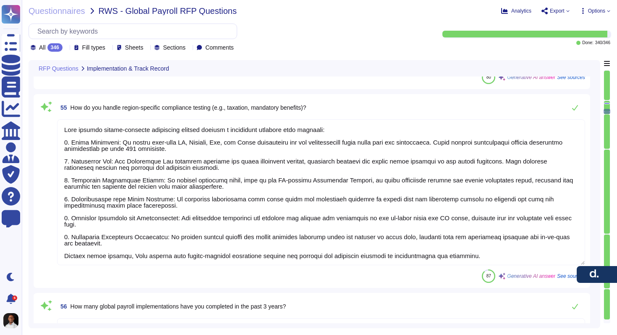
type textarea "[PERSON_NAME] employs over 7000 employees globally."
type textarea "To be answered by Sales"
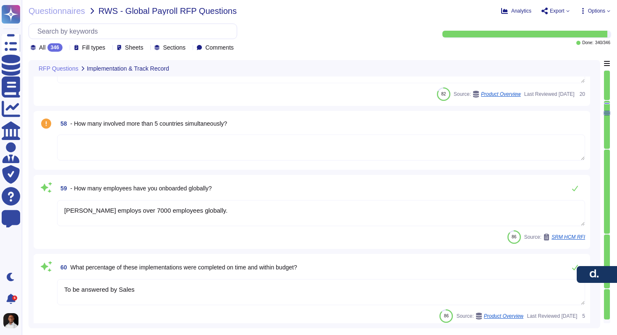
type textarea "It's available to all countries except [GEOGRAPHIC_DATA], [GEOGRAPHIC_DATA], [G…"
type textarea "Yes, we have case studies detailing successful global payroll implementations f…"
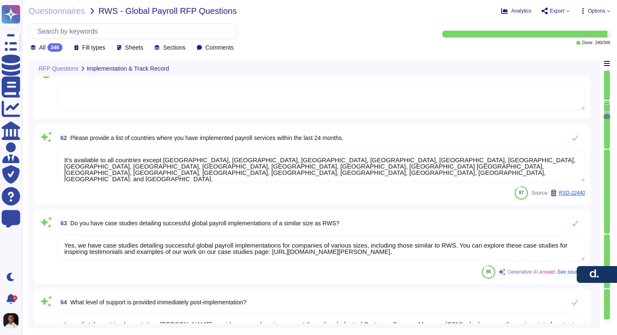
scroll to position [8491, 0]
type textarea "Immediately post-implementation, [PERSON_NAME] provides comprehensive support t…"
type textarea "To ensure continuity between the implementation team and the ongoing support/ac…"
type textarea "It ensures that all necessary steps, from sales handover to go-live, are comple…"
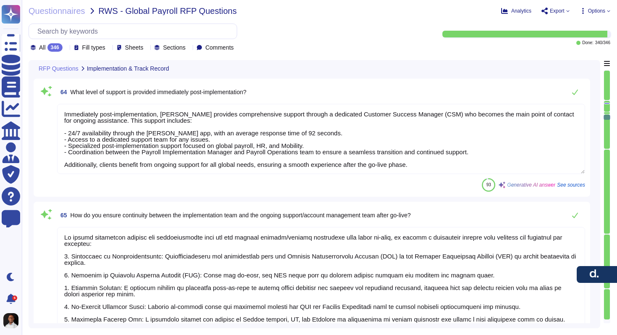
type textarea "We have learned several key lessons from past implementations that have signifi…"
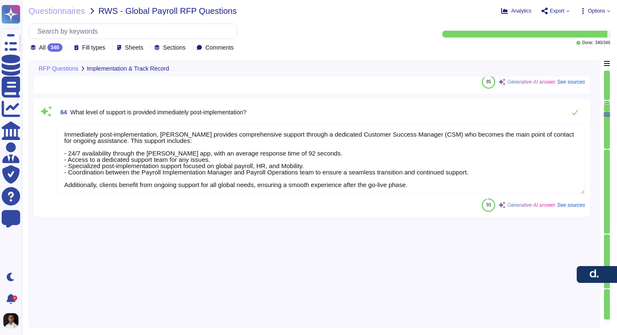
type textarea "Confidential."
type textarea "Being a privately held company, we do not share this information externally."
type textarea "[PERSON_NAME] employs over 7000 employees globally."
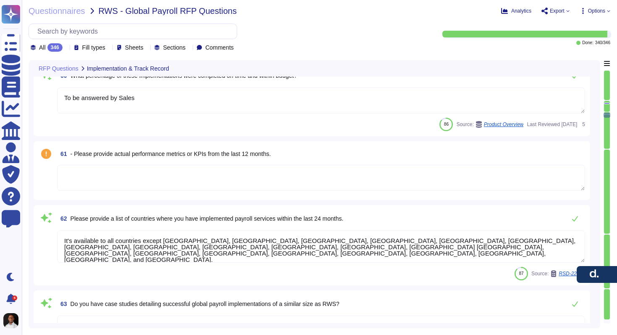
type textarea "To ensure continuity between the implementation team and the ongoing support/ac…"
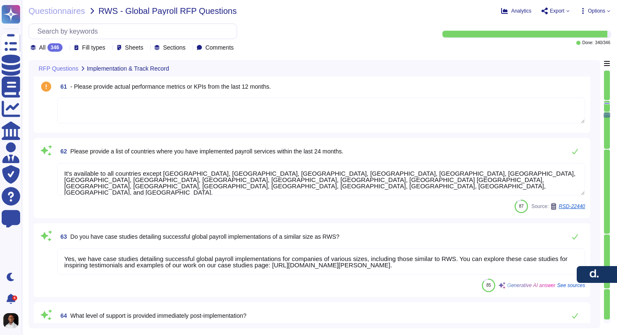
scroll to position [8367, 0]
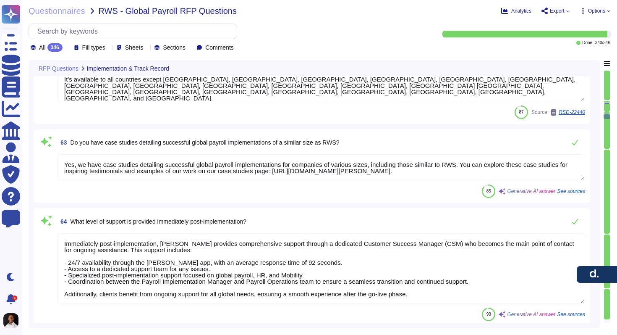
type textarea "It ensures that all necessary steps, from sales handover to go-live, are comple…"
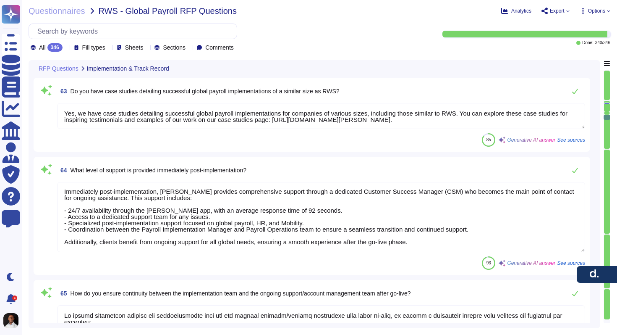
type textarea "We have learned several key lessons from past implementations that have signifi…"
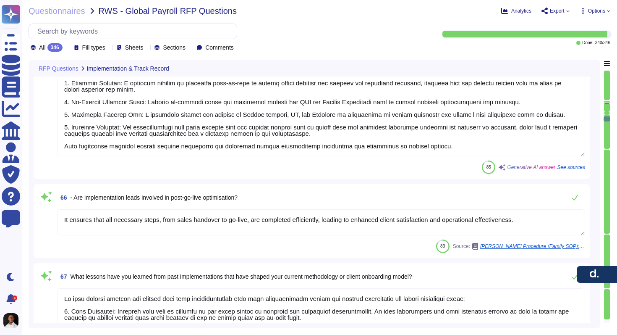
type textarea "Our approach for continuous improvement following implementation includes sever…"
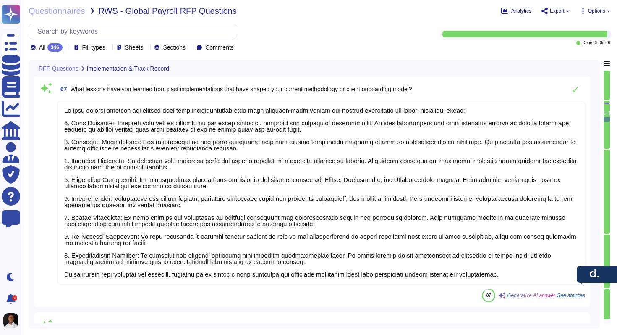
scroll to position [8862, 0]
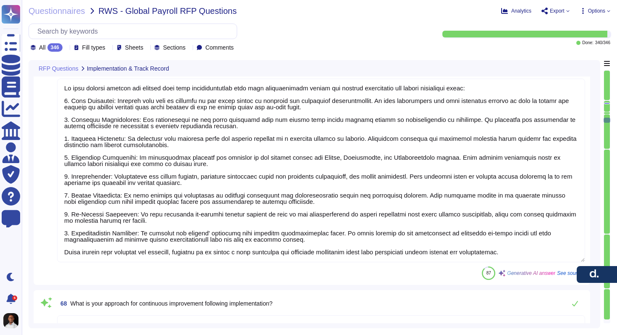
type textarea "Yes, [PERSON_NAME] provides specialized post-implementation support through a d…"
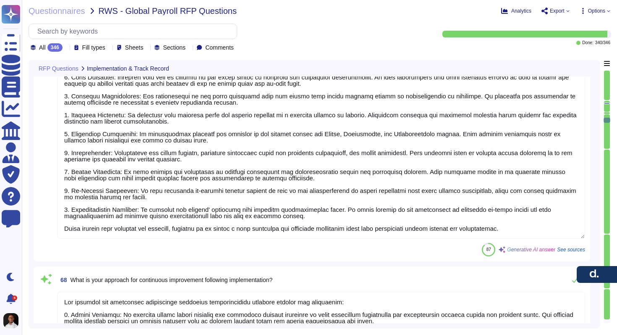
scroll to position [8906, 0]
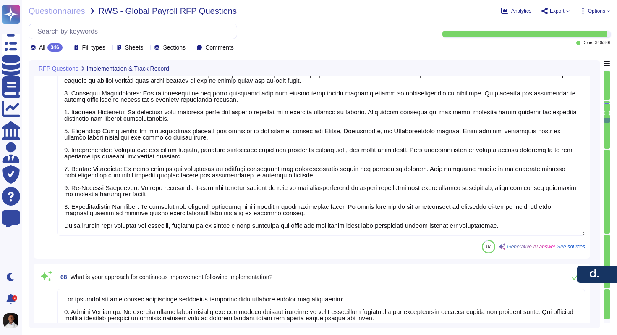
click at [236, 207] on textarea at bounding box center [321, 143] width 528 height 183
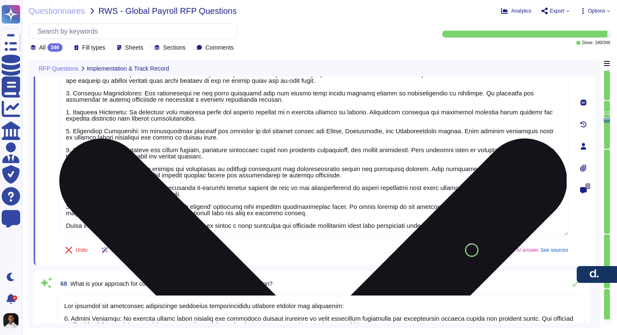
type textarea "Yes, [PERSON_NAME] provides specialized post-implementation support through a d…"
click at [236, 207] on textarea at bounding box center [314, 143] width 510 height 183
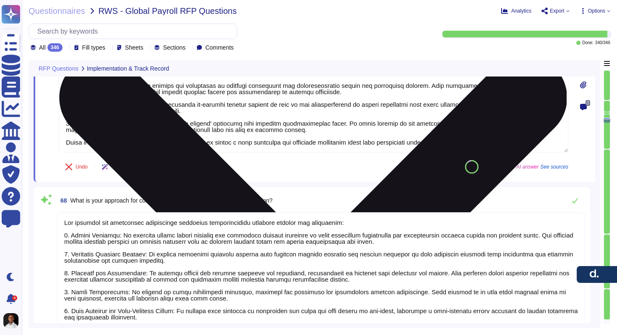
type textarea "[PERSON_NAME] provides payroll services in the following countries: Direct Serv…"
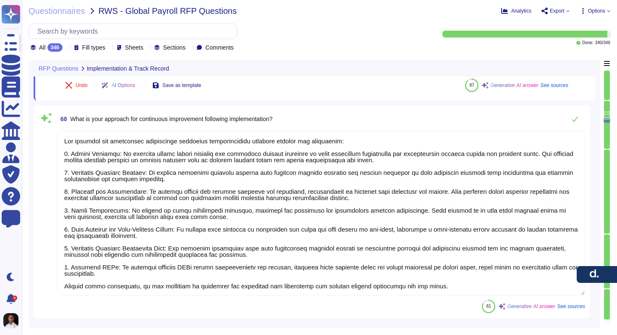
scroll to position [1, 0]
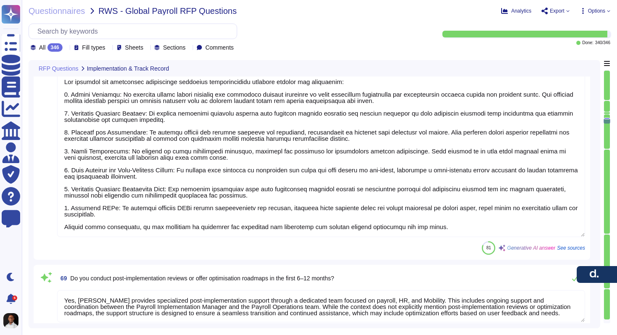
type textarea "Yes, [PERSON_NAME] does not offer services in the following countries: [GEOGRAP…"
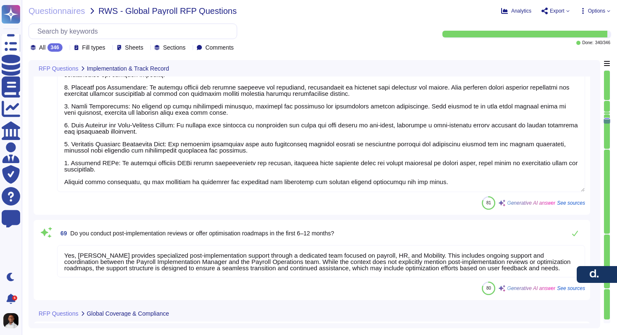
scroll to position [0, 0]
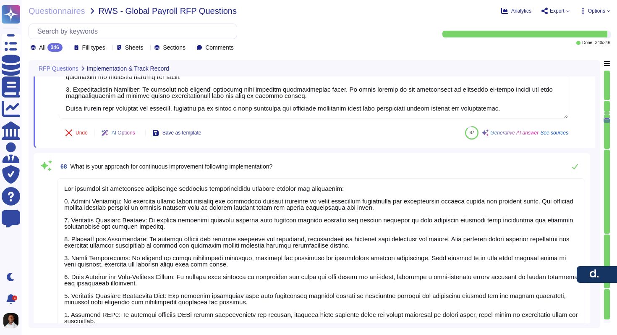
type textarea "It ensures that all necessary steps, from sales handover to go-live, are comple…"
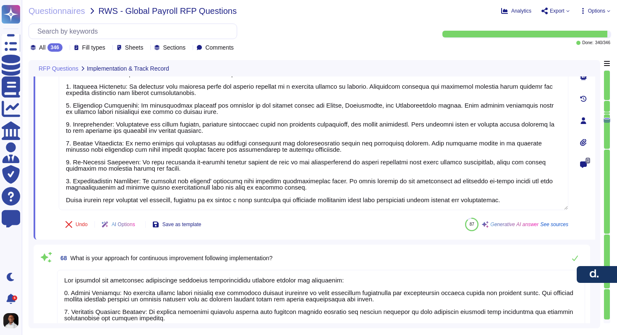
scroll to position [8911, 0]
type textarea "To ensure continuity between the implementation team and the ongoing support/ac…"
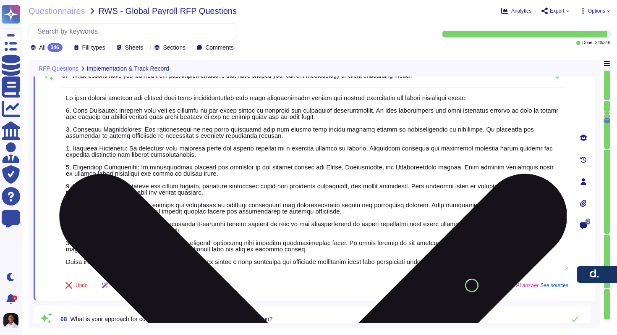
scroll to position [8866, 0]
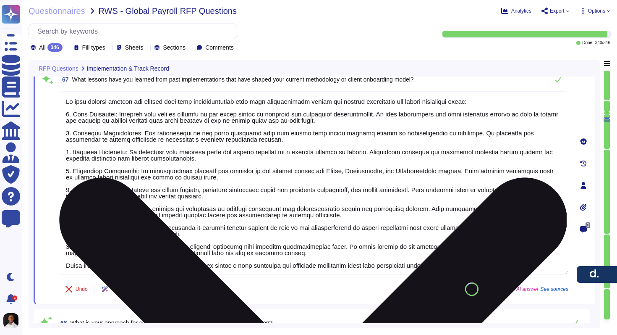
click at [203, 208] on textarea at bounding box center [314, 182] width 510 height 183
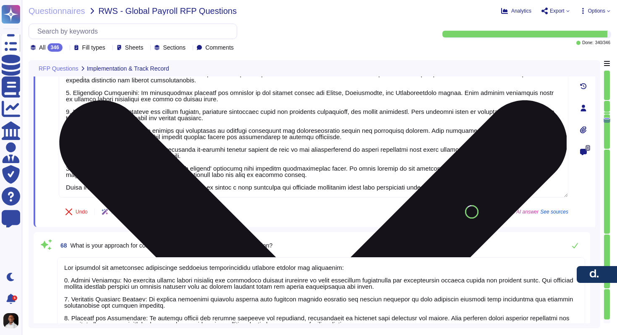
scroll to position [8974, 0]
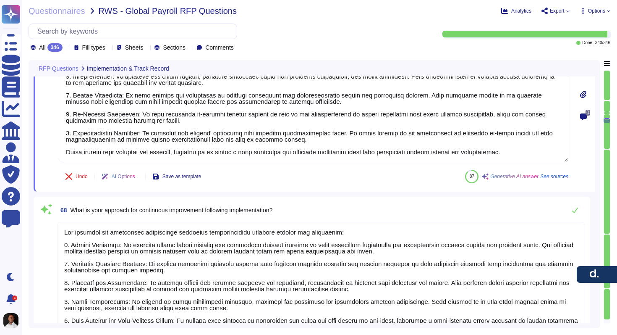
click at [216, 233] on textarea at bounding box center [321, 304] width 528 height 165
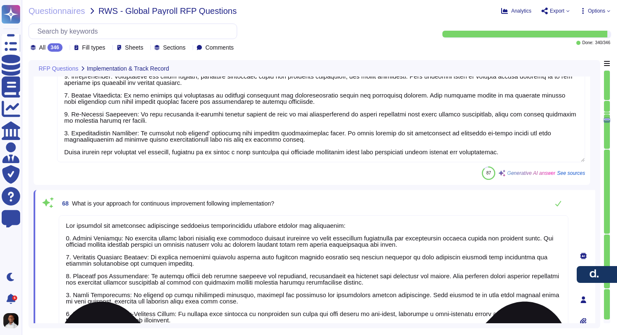
scroll to position [1, 0]
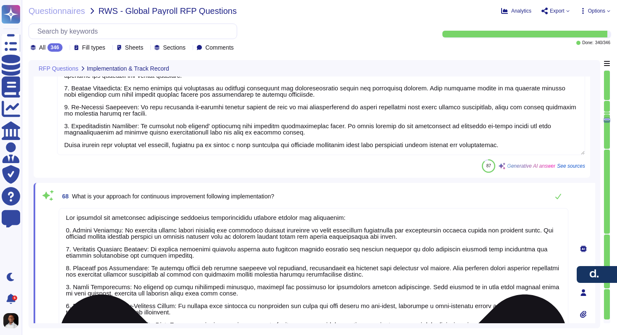
type textarea "[PERSON_NAME] provides payroll services in the following countries: Direct Serv…"
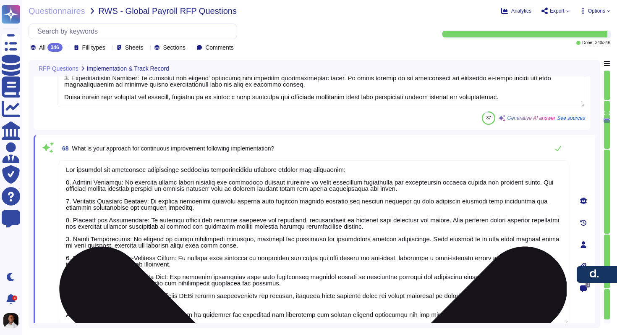
scroll to position [9031, 0]
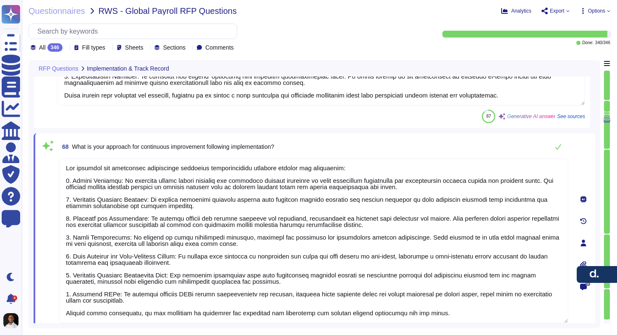
drag, startPoint x: 211, startPoint y: 205, endPoint x: 55, endPoint y: 180, distance: 157.5
click at [55, 180] on div "68 What is your approach for continuous improvement following implementation? U…" at bounding box center [304, 242] width 528 height 209
